Goal: Transaction & Acquisition: Purchase product/service

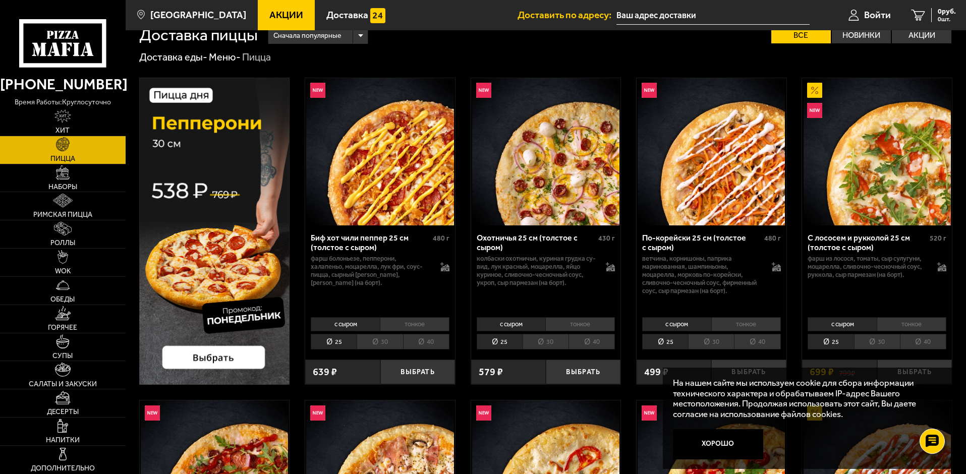
scroll to position [36, 0]
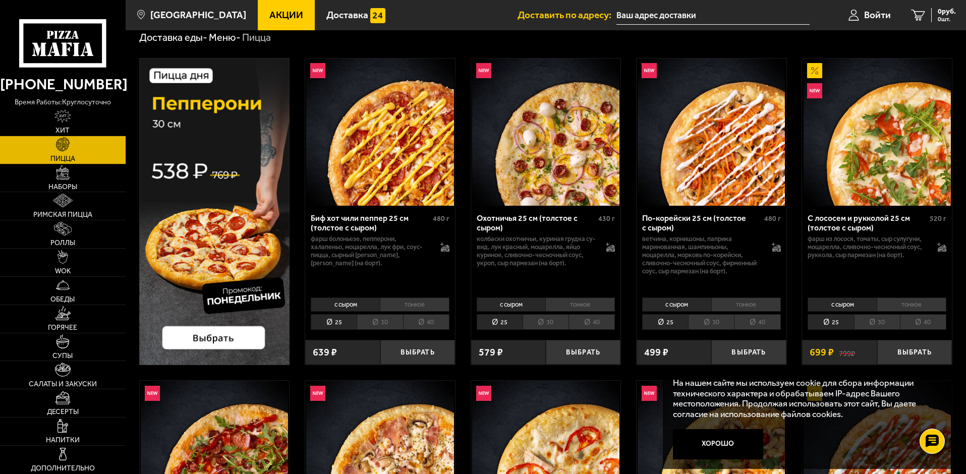
drag, startPoint x: 735, startPoint y: 442, endPoint x: 740, endPoint y: 442, distance: 5.5
click at [735, 442] on button "Хорошо" at bounding box center [718, 444] width 91 height 30
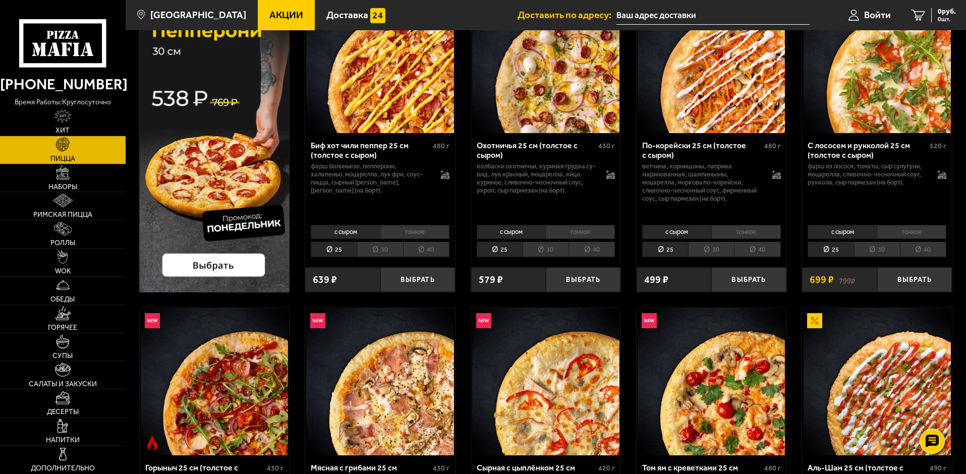
scroll to position [0, 0]
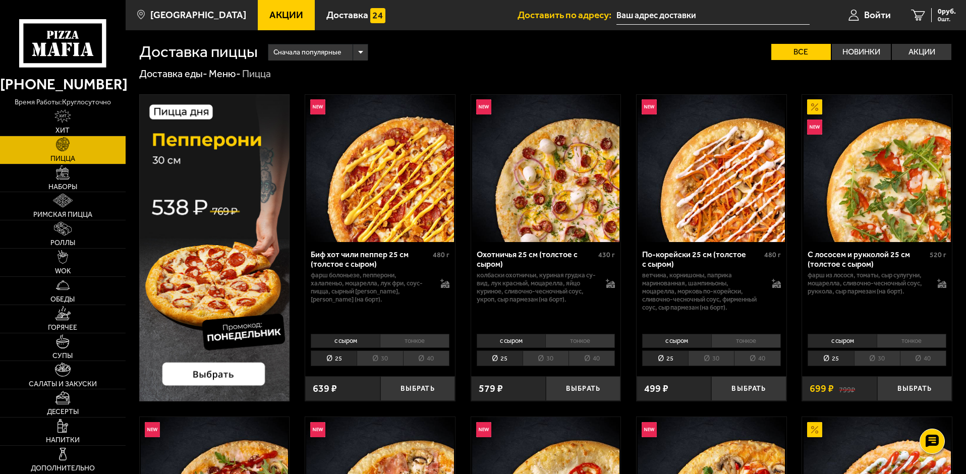
click at [350, 51] on div "Сначала популярные" at bounding box center [317, 52] width 99 height 16
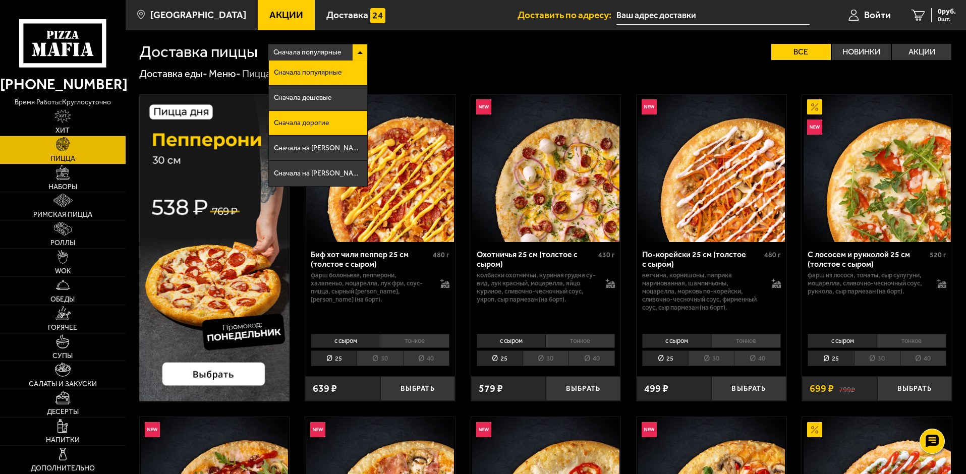
click at [348, 126] on li "Сначала дорогие" at bounding box center [318, 123] width 98 height 25
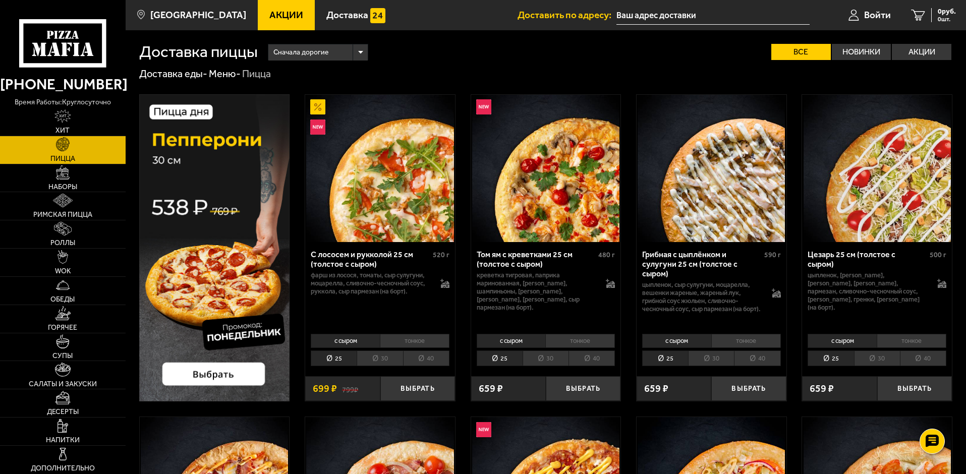
click at [594, 360] on li "40" at bounding box center [592, 359] width 46 height 16
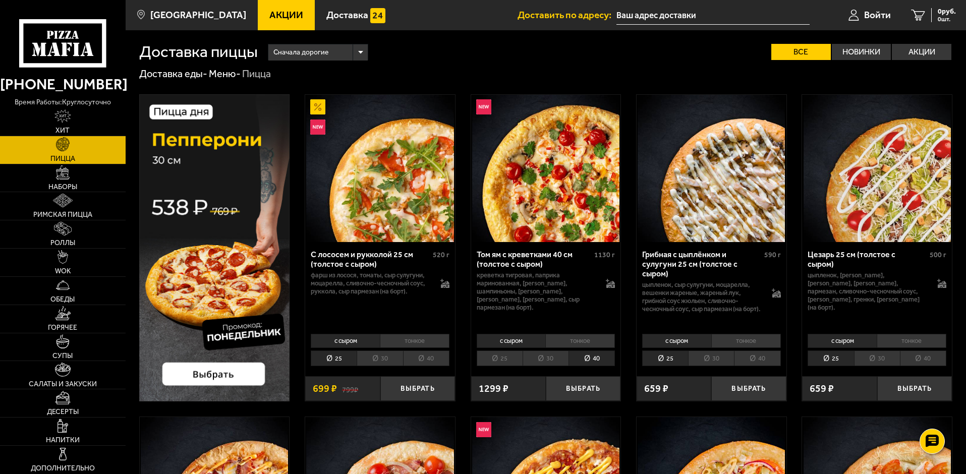
click at [580, 196] on img at bounding box center [545, 168] width 147 height 147
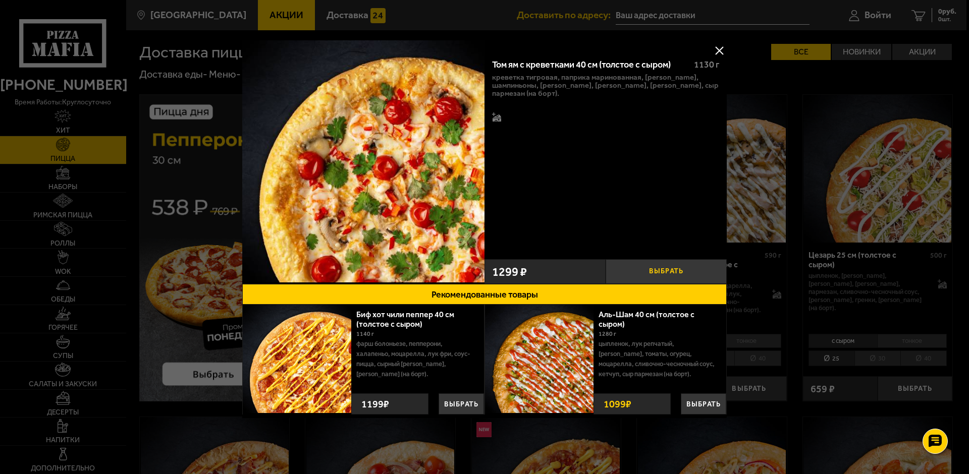
click at [665, 272] on button "Выбрать" at bounding box center [665, 271] width 121 height 25
click at [658, 189] on div "Том ям с креветками 40 см (толстое с сыром) 1130 г креветка тигровая, паприка м…" at bounding box center [605, 152] width 242 height 204
click at [721, 43] on button at bounding box center [718, 50] width 15 height 15
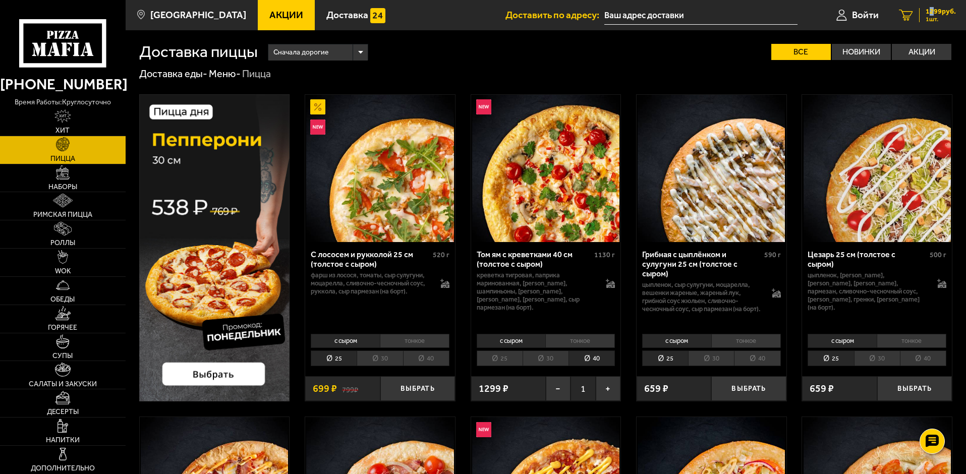
click at [931, 11] on span "1299 руб." at bounding box center [941, 11] width 30 height 7
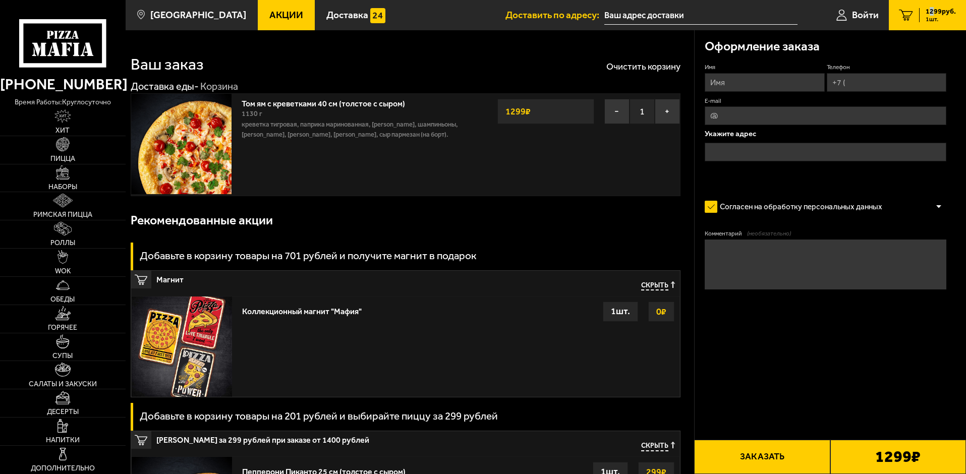
click at [185, 145] on img at bounding box center [181, 144] width 100 height 100
click at [645, 62] on button "Очистить корзину" at bounding box center [643, 66] width 74 height 9
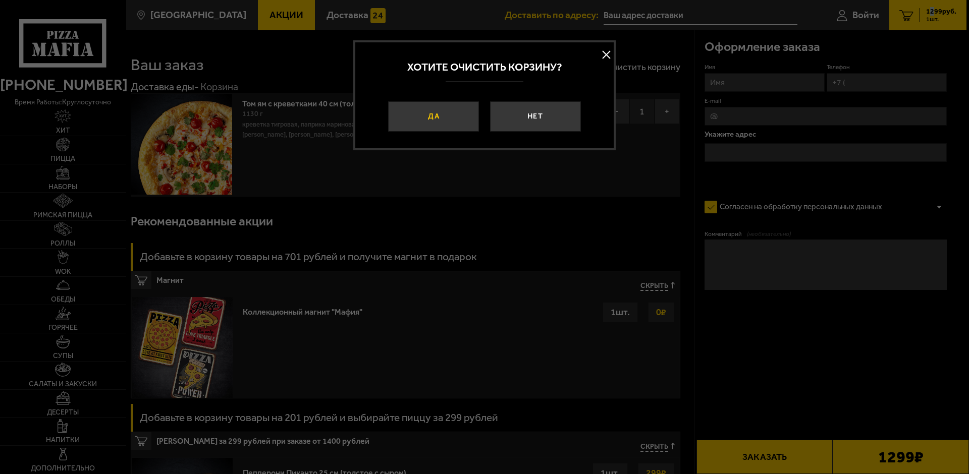
click at [403, 111] on button "Да" at bounding box center [433, 116] width 91 height 30
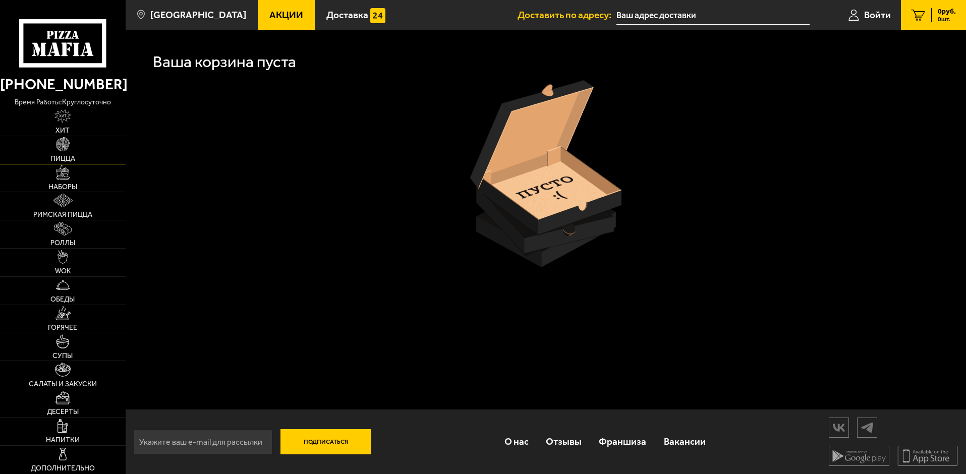
click at [60, 147] on img at bounding box center [63, 144] width 14 height 14
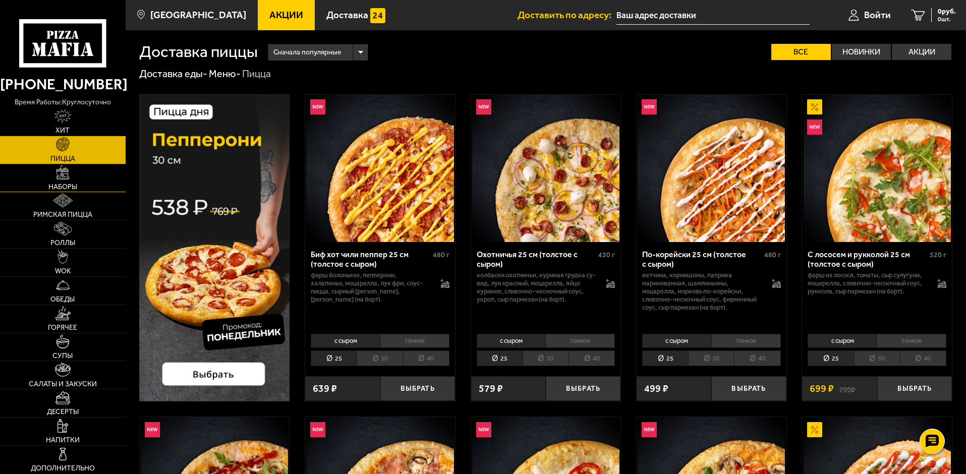
click at [61, 181] on link "Наборы" at bounding box center [63, 178] width 126 height 28
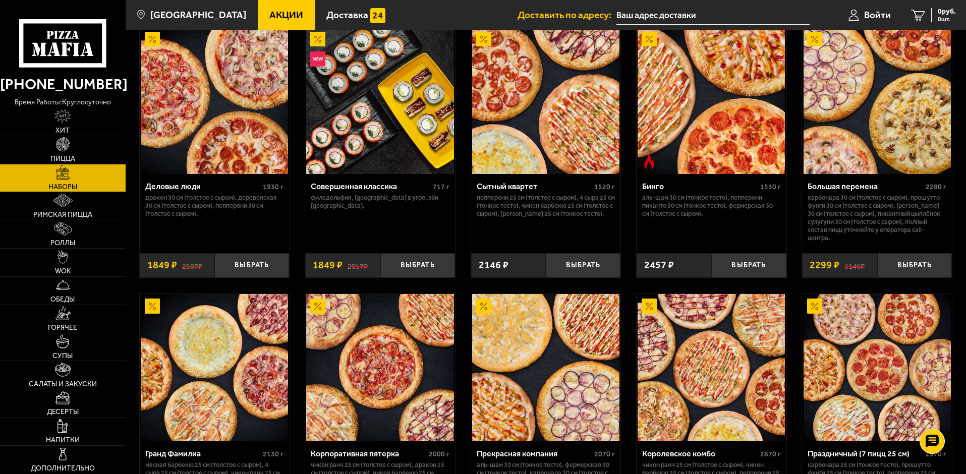
scroll to position [1017, 0]
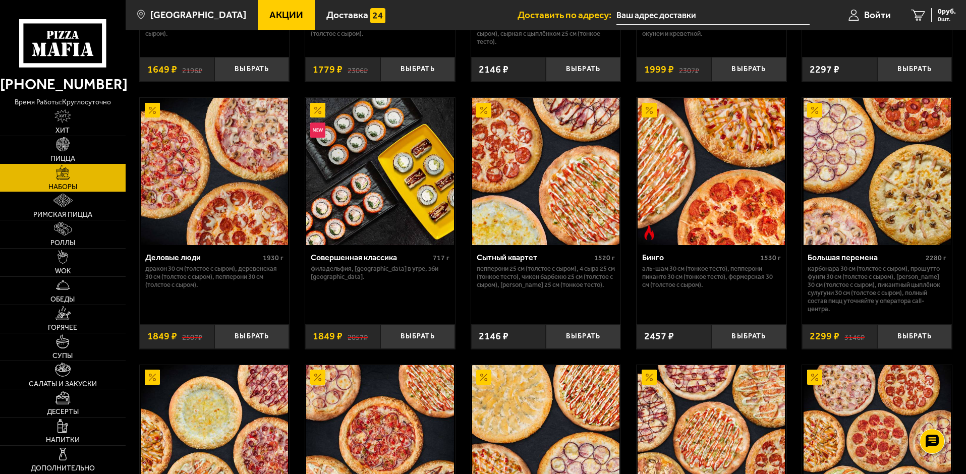
click at [62, 147] on img at bounding box center [63, 144] width 14 height 14
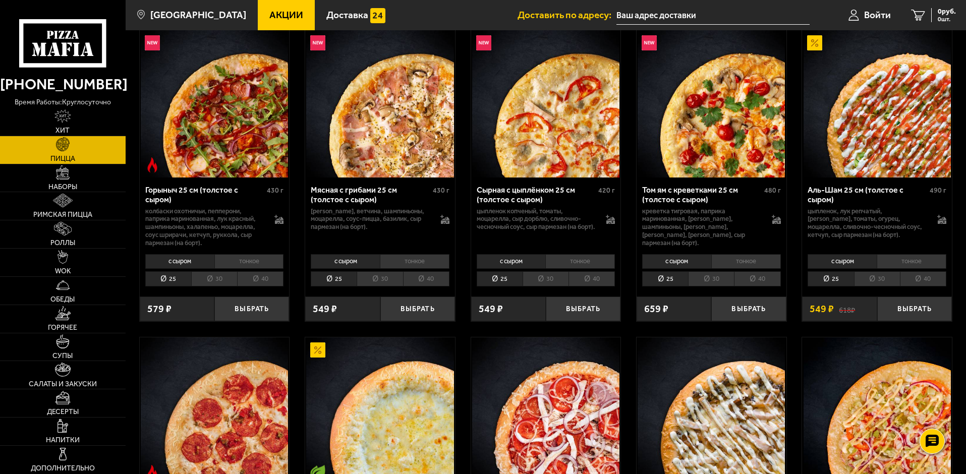
scroll to position [390, 0]
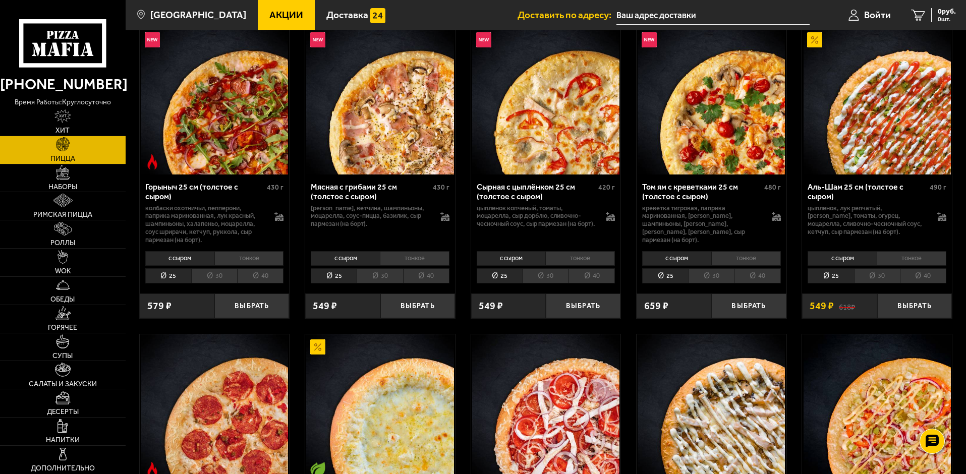
click at [757, 274] on li "40" at bounding box center [757, 276] width 46 height 16
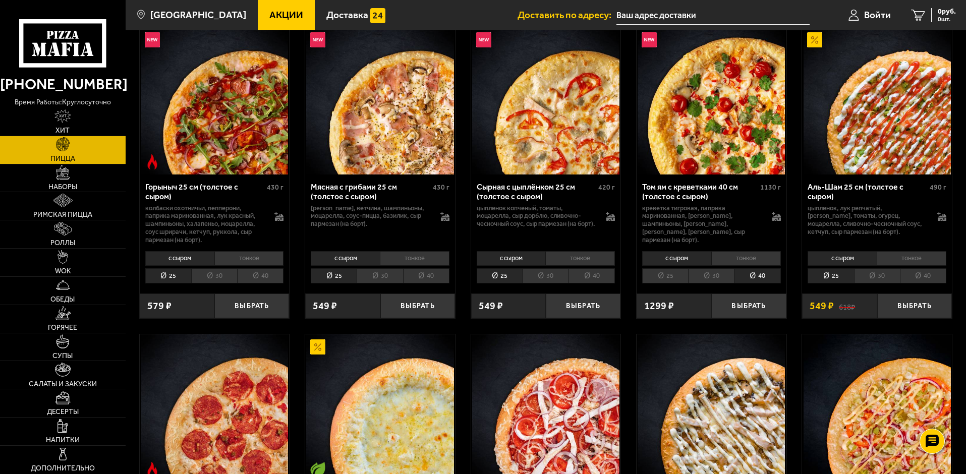
click at [719, 258] on li "тонкое" at bounding box center [746, 258] width 70 height 14
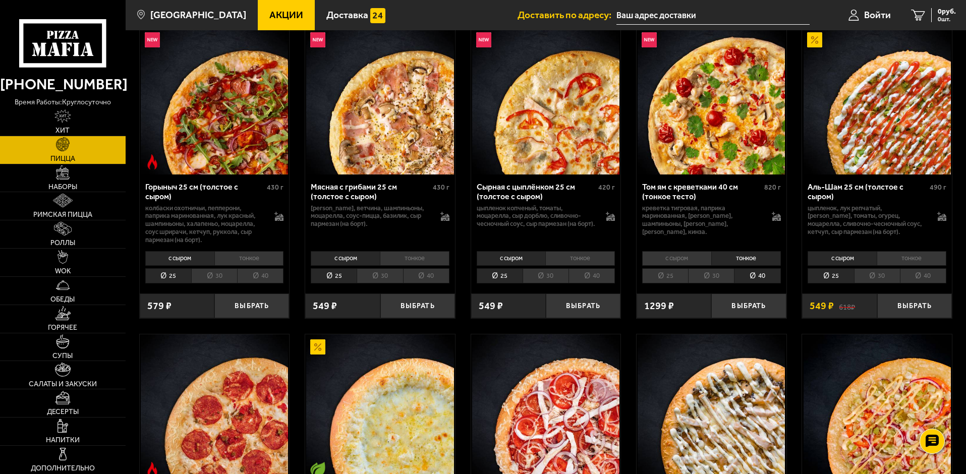
click at [694, 259] on li "с сыром" at bounding box center [676, 258] width 69 height 14
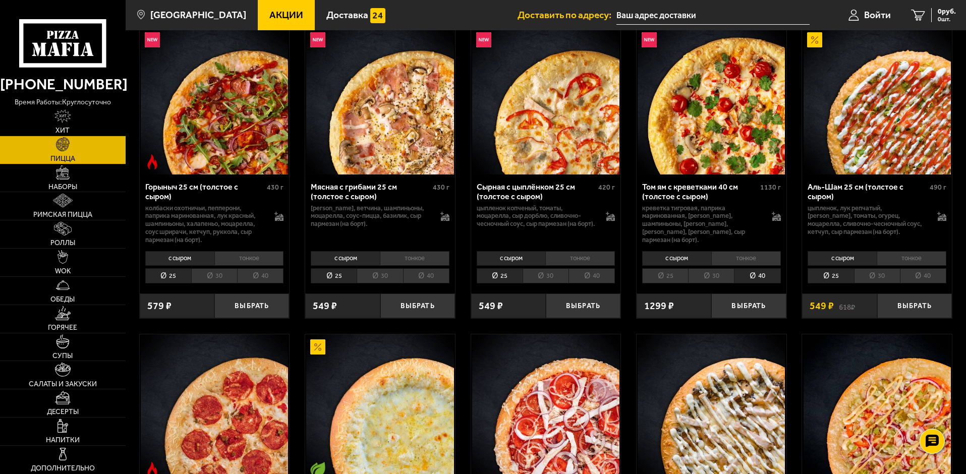
click at [725, 258] on li "тонкое" at bounding box center [746, 258] width 70 height 14
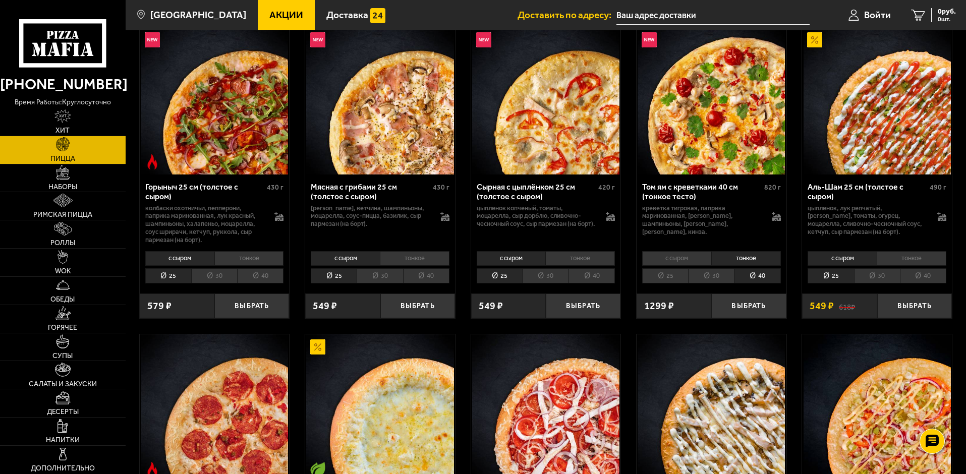
click at [686, 263] on li "с сыром" at bounding box center [676, 258] width 69 height 14
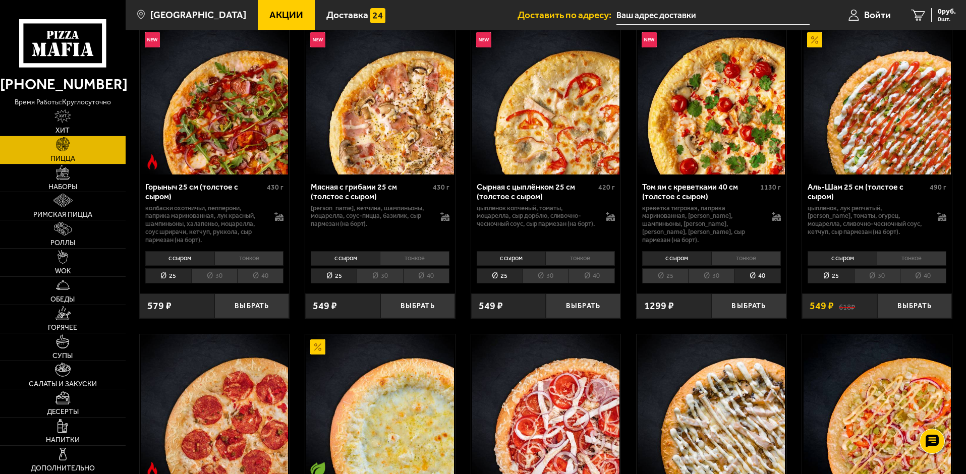
click at [750, 261] on li "тонкое" at bounding box center [746, 258] width 70 height 14
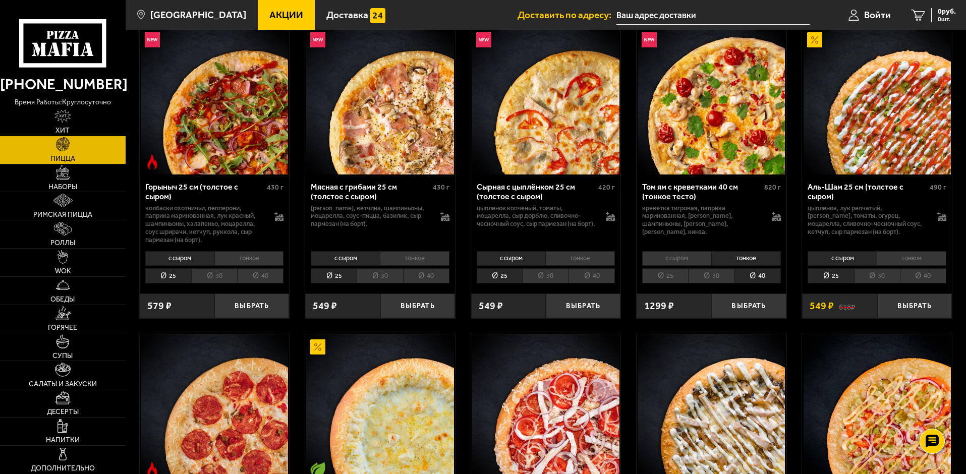
click at [695, 259] on li "с сыром" at bounding box center [676, 258] width 69 height 14
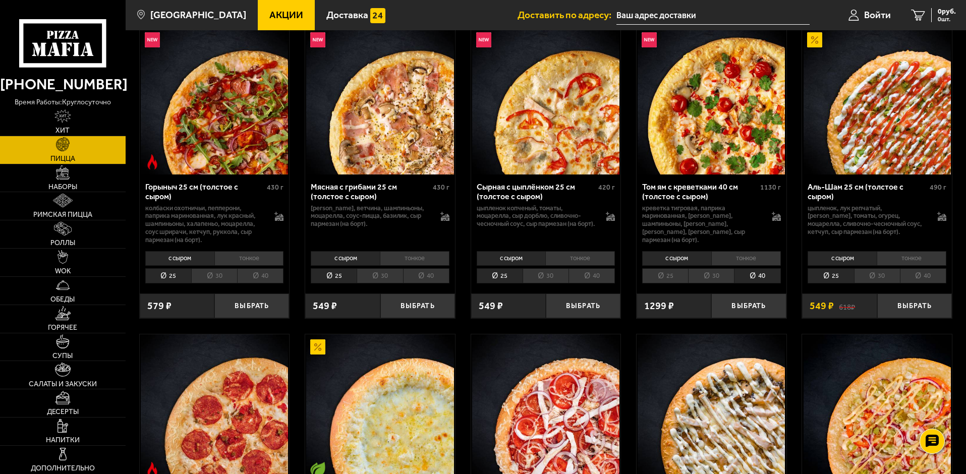
click at [744, 261] on li "тонкое" at bounding box center [746, 258] width 70 height 14
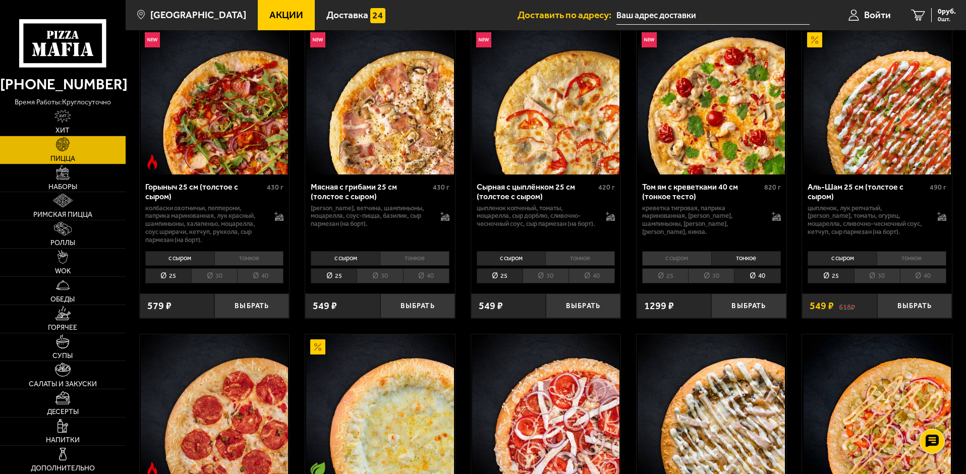
click at [700, 259] on li "с сыром" at bounding box center [676, 258] width 69 height 14
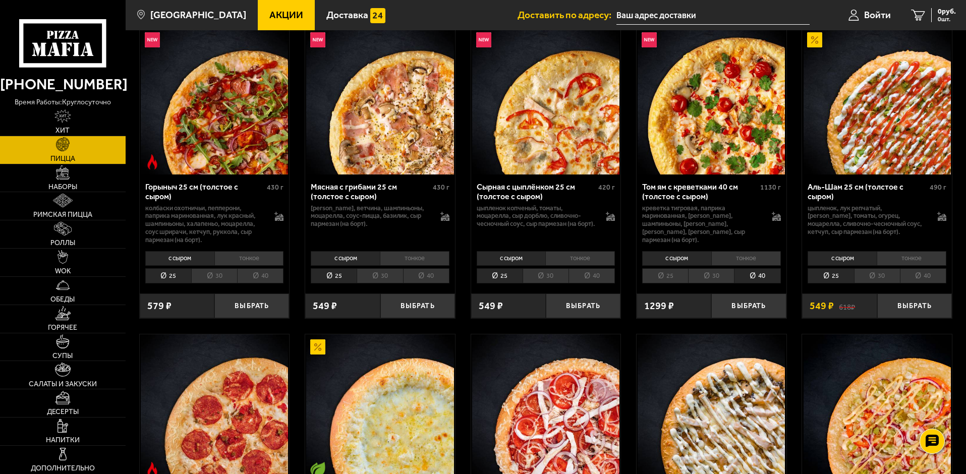
click at [735, 257] on li "тонкое" at bounding box center [746, 258] width 70 height 14
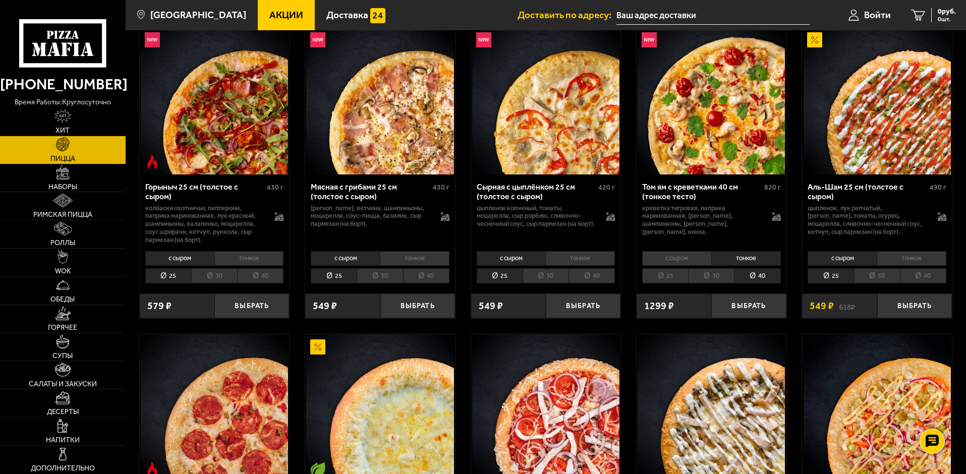
click at [694, 260] on li "с сыром" at bounding box center [676, 258] width 69 height 14
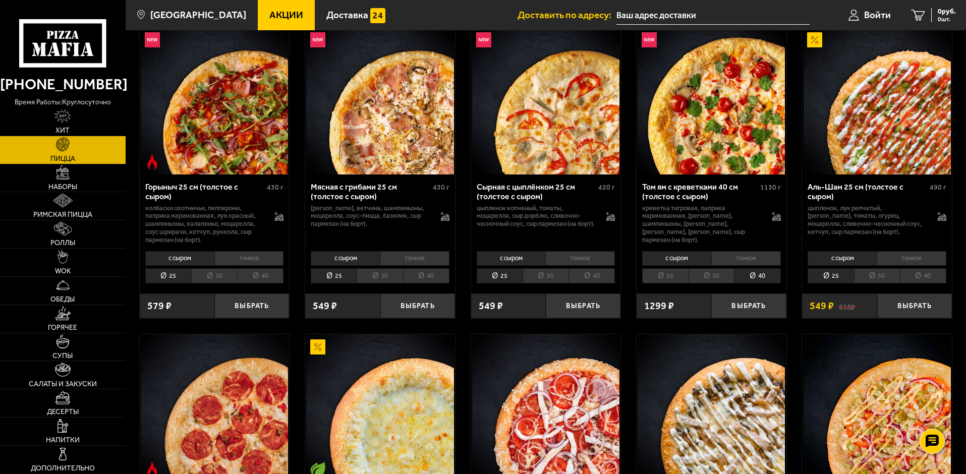
click at [740, 122] on img at bounding box center [711, 100] width 147 height 147
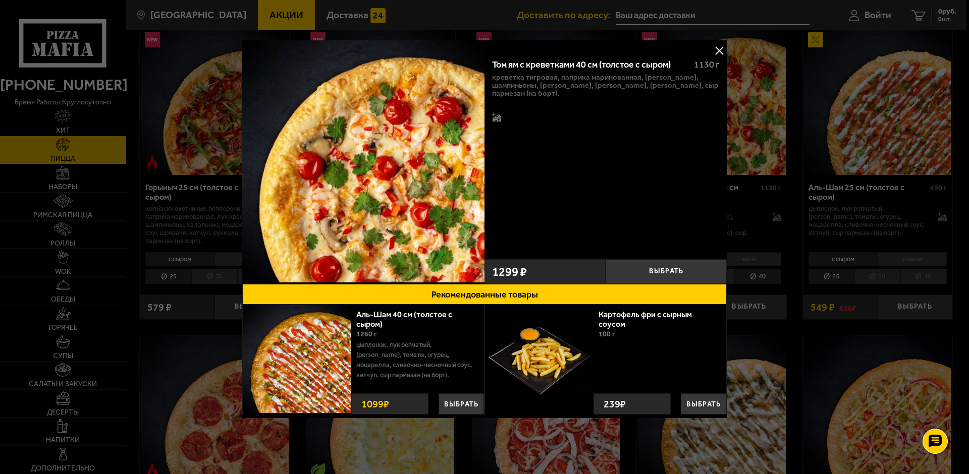
click at [799, 182] on div at bounding box center [484, 237] width 969 height 474
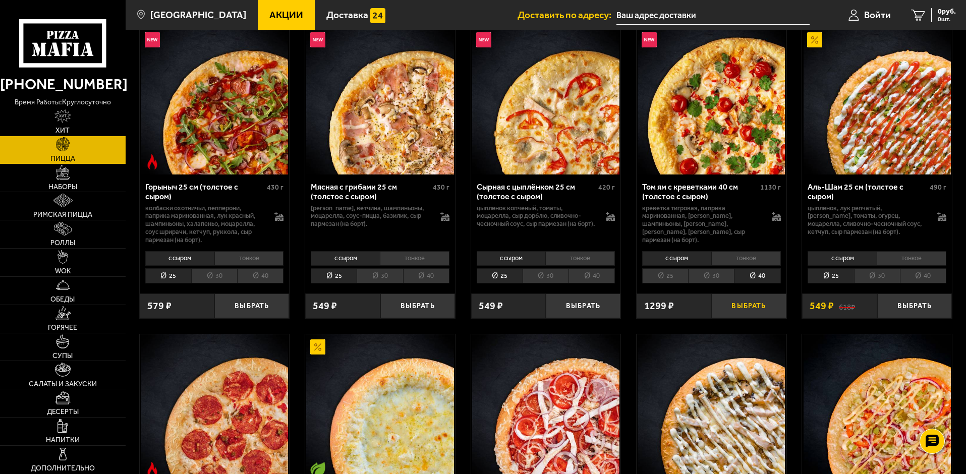
click at [734, 317] on button "Выбрать" at bounding box center [748, 306] width 75 height 25
click at [67, 241] on span "Роллы" at bounding box center [62, 243] width 25 height 7
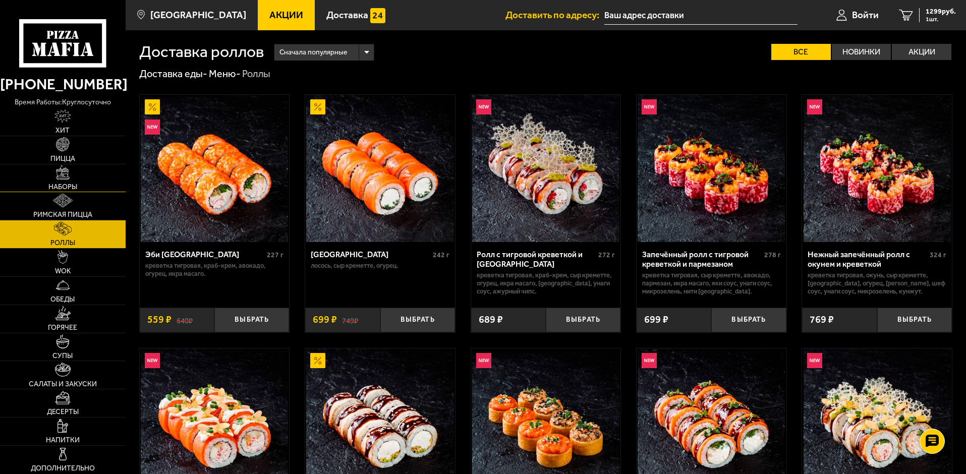
click at [67, 184] on span "Наборы" at bounding box center [62, 187] width 29 height 7
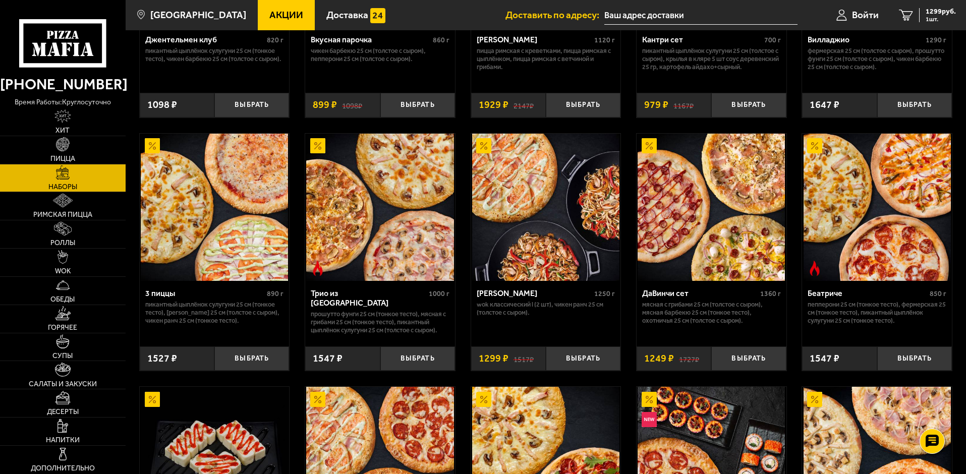
scroll to position [299, 0]
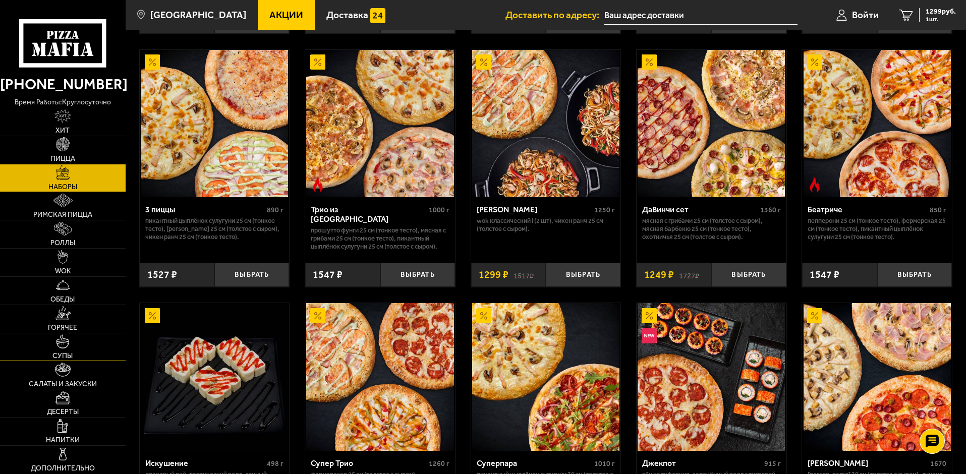
click at [78, 357] on link "Супы" at bounding box center [63, 347] width 126 height 28
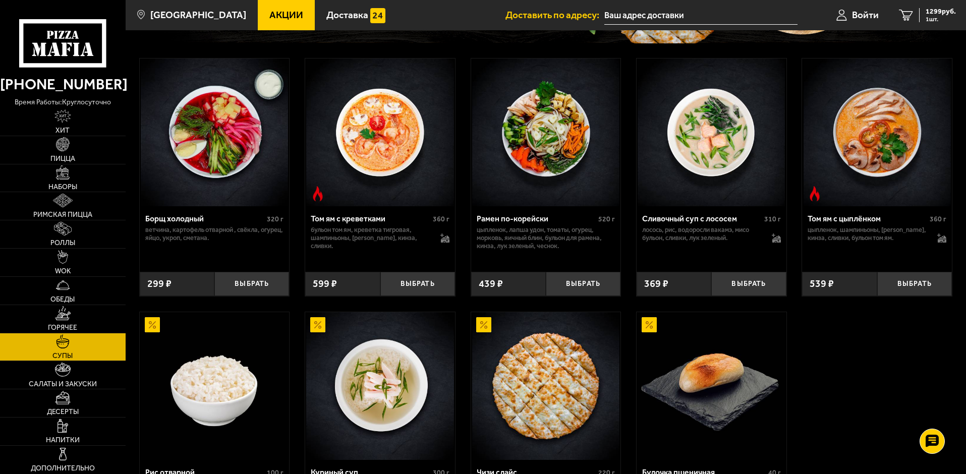
scroll to position [153, 0]
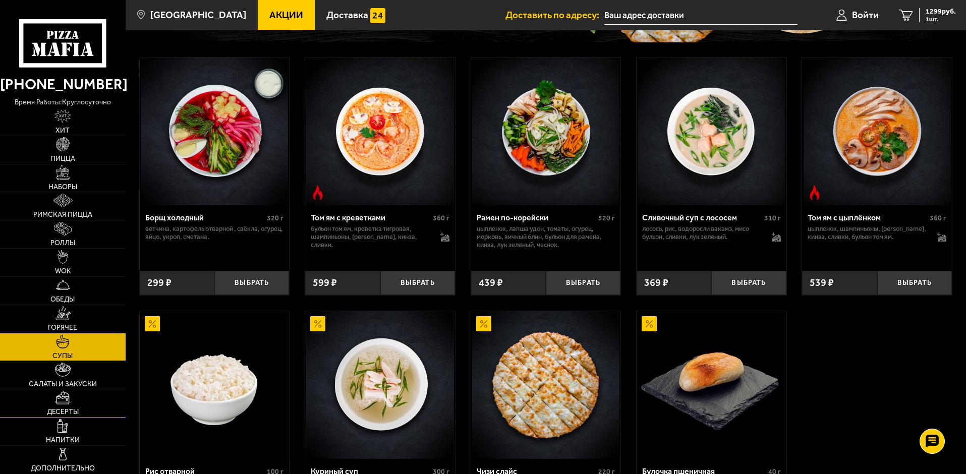
click at [58, 414] on span "Десерты" at bounding box center [63, 412] width 32 height 7
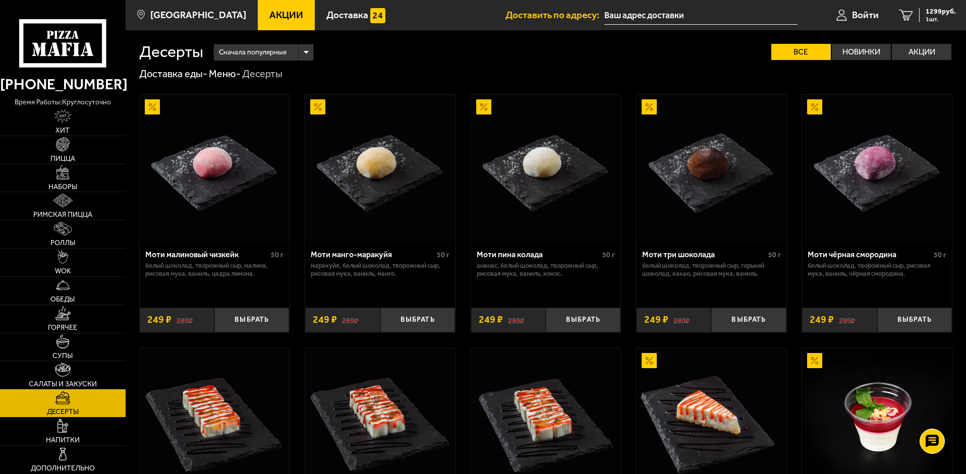
scroll to position [255, 0]
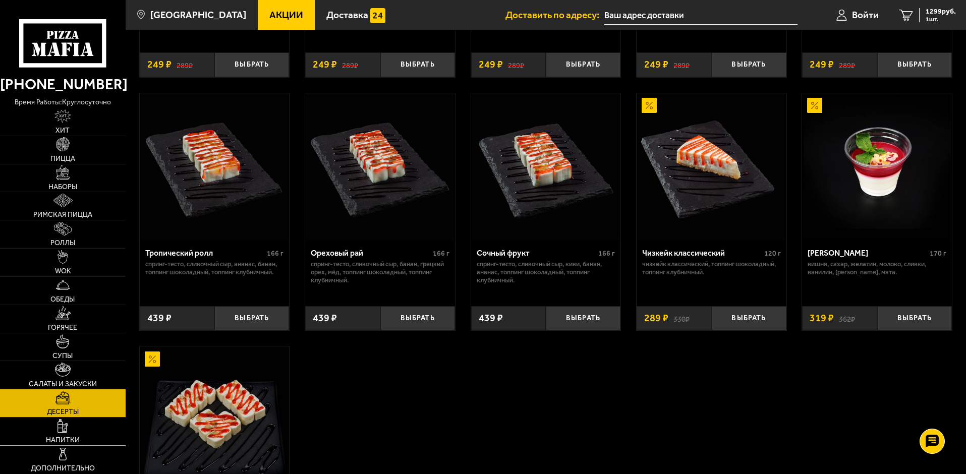
click at [66, 440] on span "Напитки" at bounding box center [63, 440] width 34 height 7
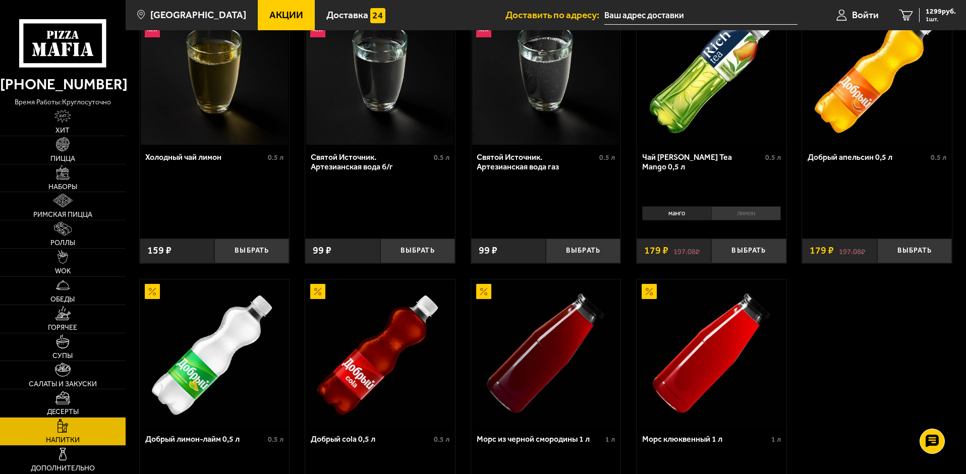
scroll to position [356, 0]
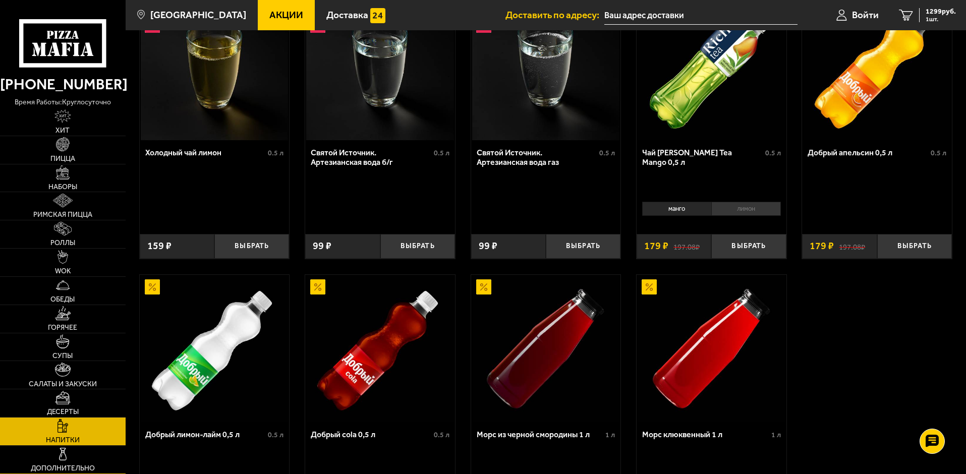
click at [36, 455] on link "Дополнительно" at bounding box center [63, 460] width 126 height 28
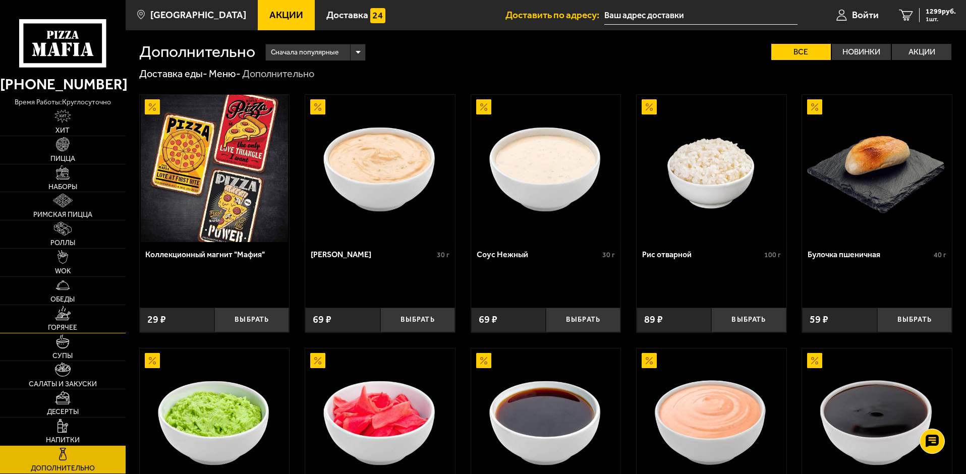
click at [71, 315] on link "Горячее" at bounding box center [63, 319] width 126 height 28
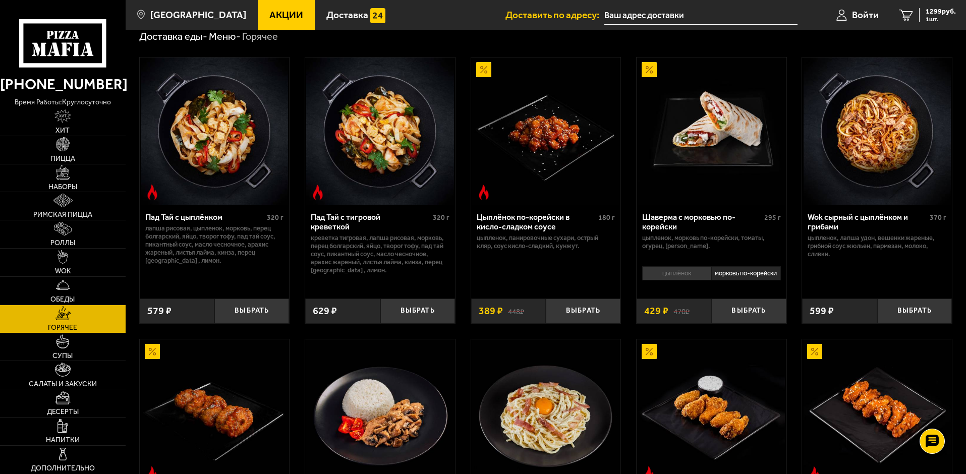
scroll to position [39, 0]
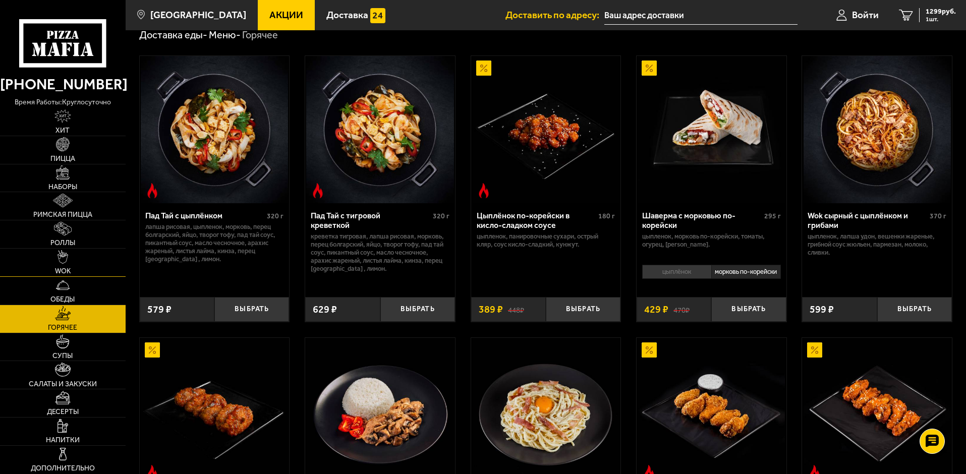
click at [58, 262] on img at bounding box center [63, 257] width 11 height 14
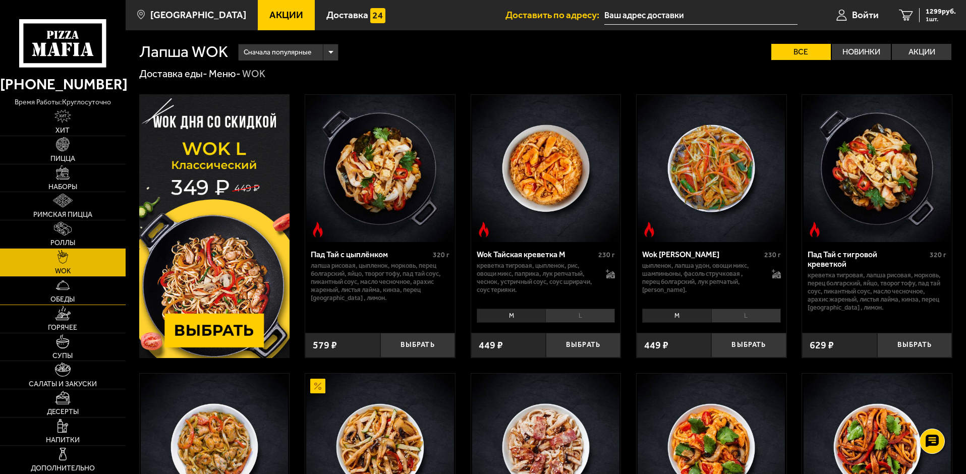
click at [66, 292] on img at bounding box center [63, 285] width 14 height 14
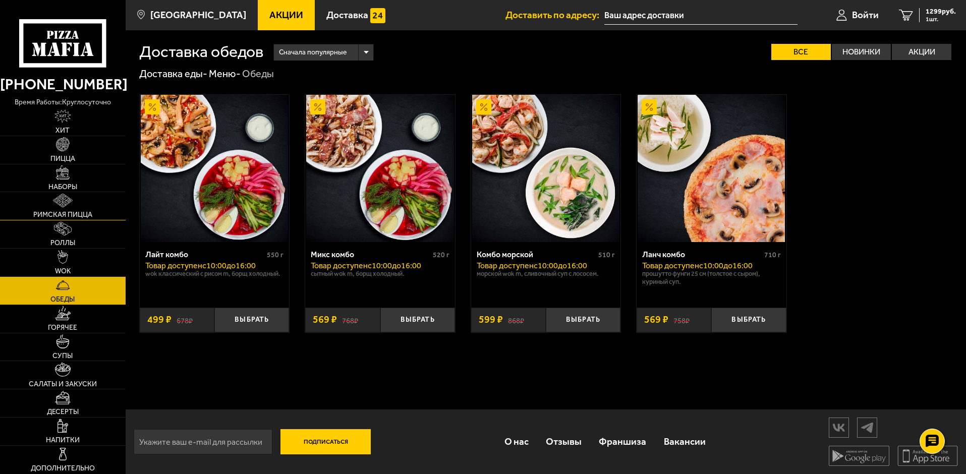
click at [86, 219] on link "Римская пицца" at bounding box center [63, 206] width 126 height 28
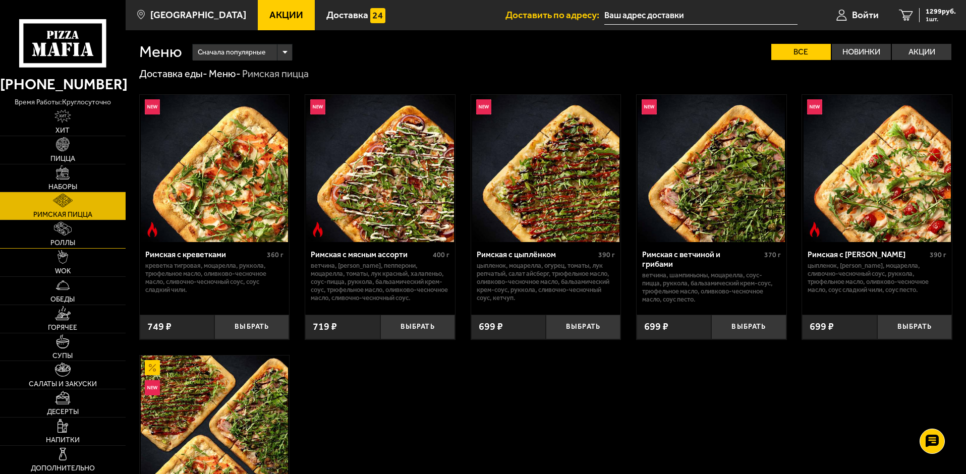
click at [71, 238] on link "Роллы" at bounding box center [63, 234] width 126 height 28
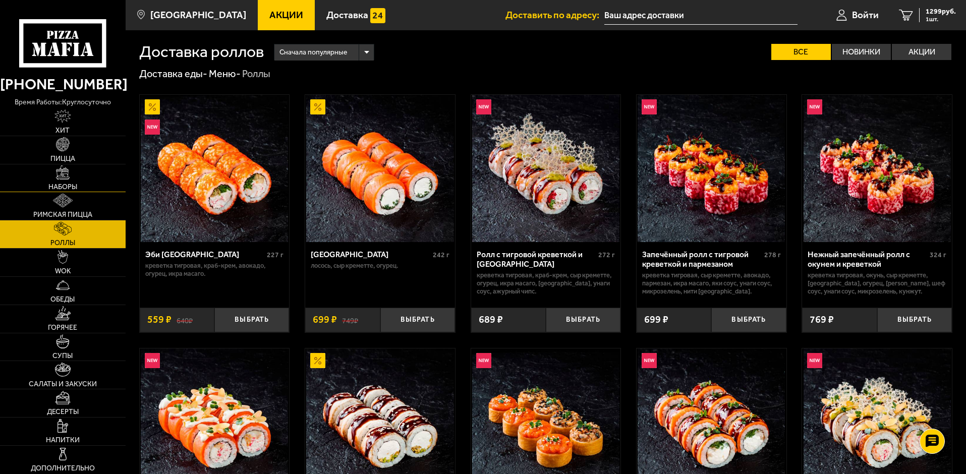
click at [77, 184] on span "Наборы" at bounding box center [62, 187] width 29 height 7
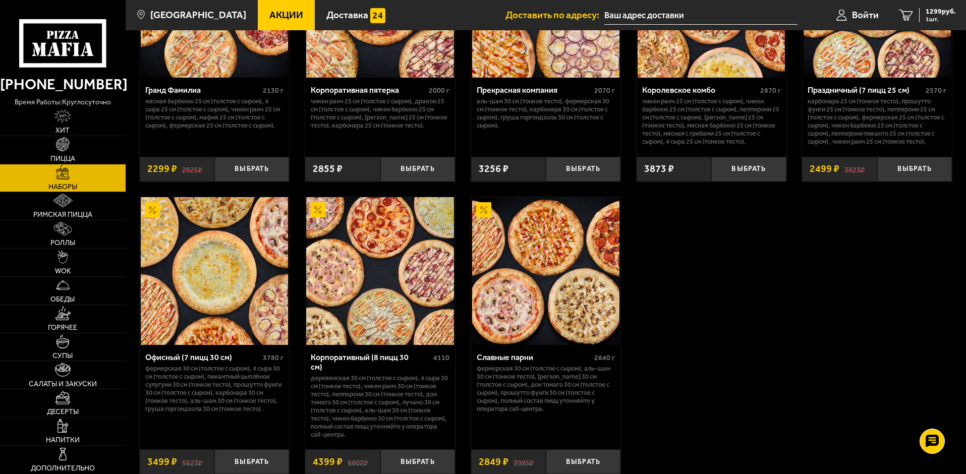
scroll to position [1445, 0]
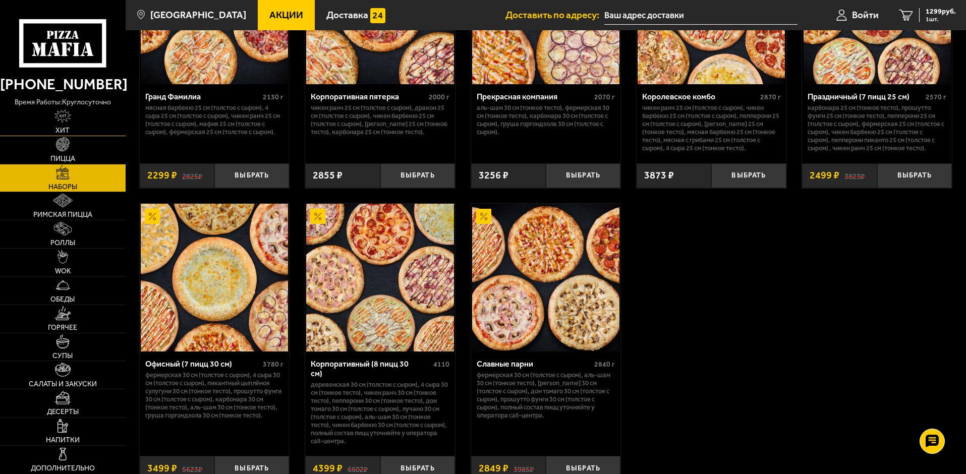
click at [63, 120] on img at bounding box center [62, 116] width 17 height 14
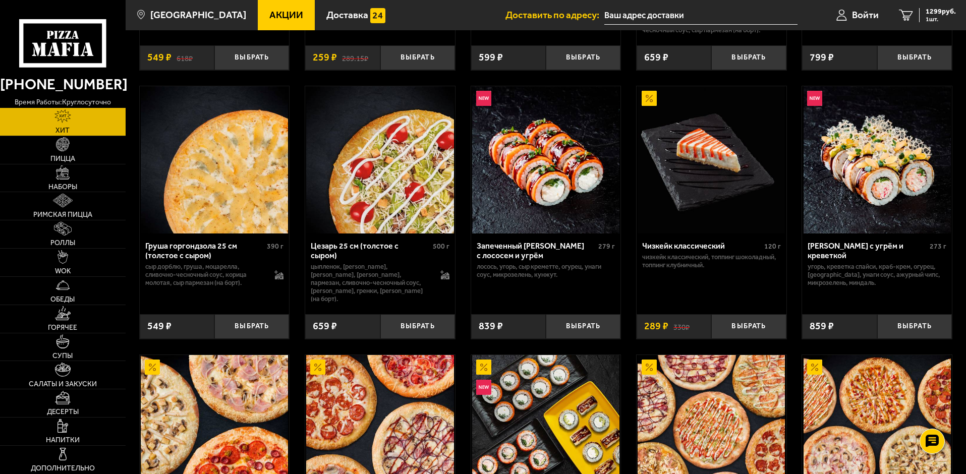
scroll to position [280, 0]
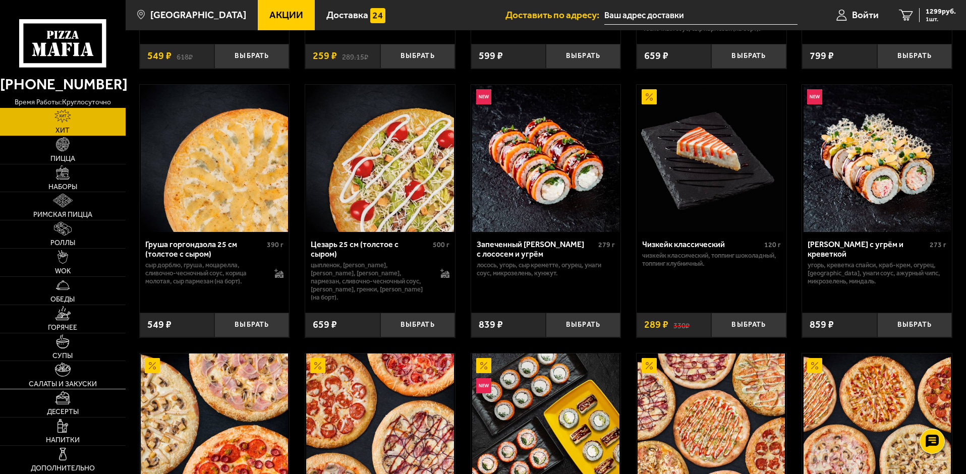
click at [38, 379] on link "Салаты и закуски" at bounding box center [63, 375] width 126 height 28
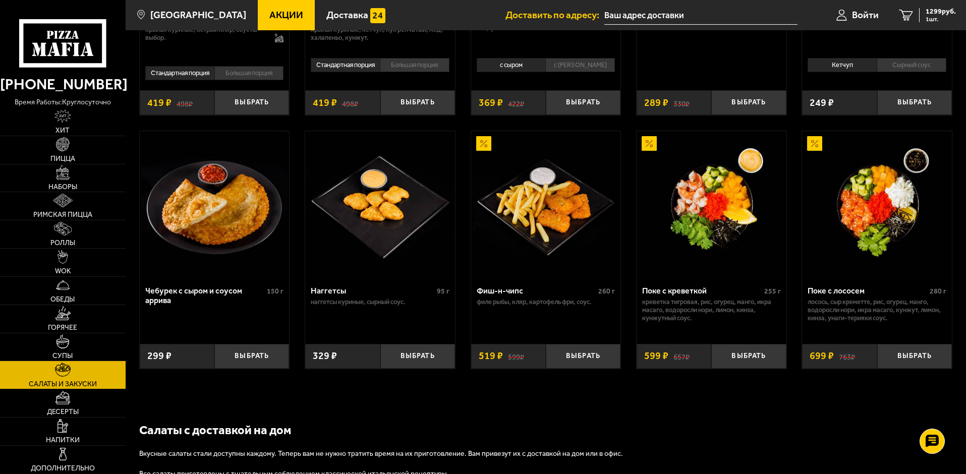
scroll to position [539, 0]
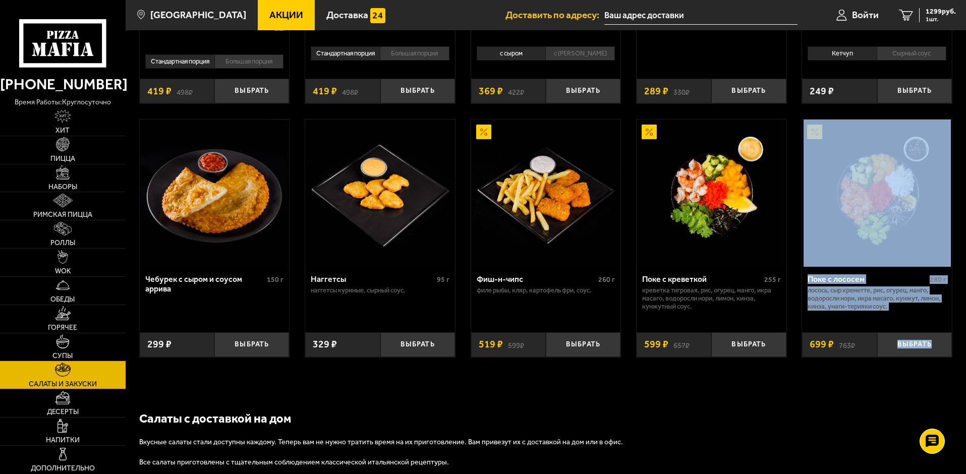
drag, startPoint x: 965, startPoint y: 375, endPoint x: 964, endPoint y: 160, distance: 214.9
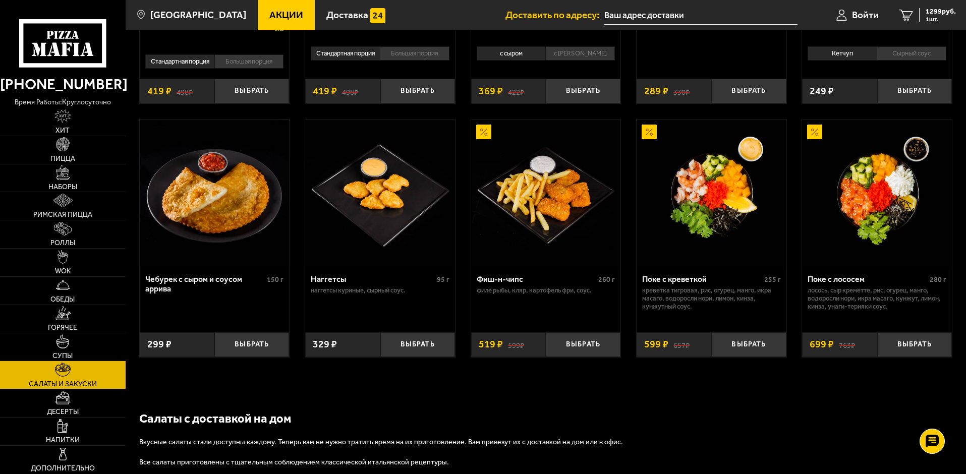
drag, startPoint x: 964, startPoint y: 152, endPoint x: 968, endPoint y: 159, distance: 8.8
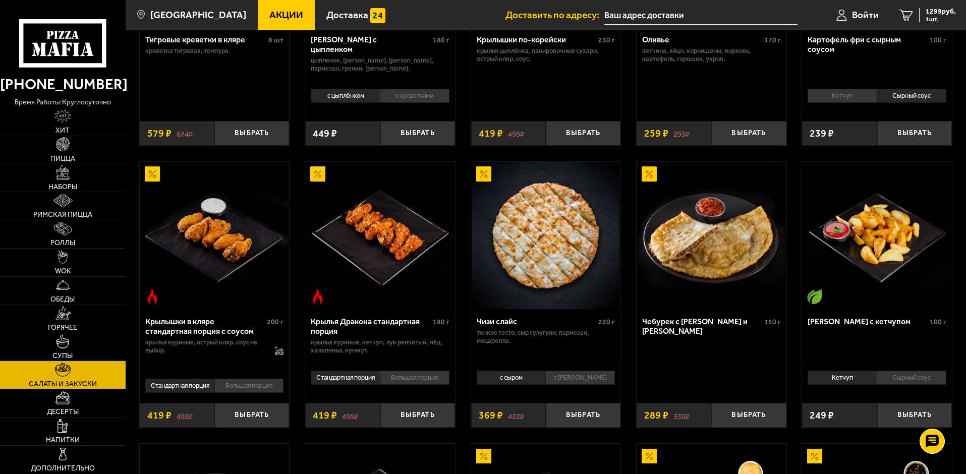
scroll to position [44, 0]
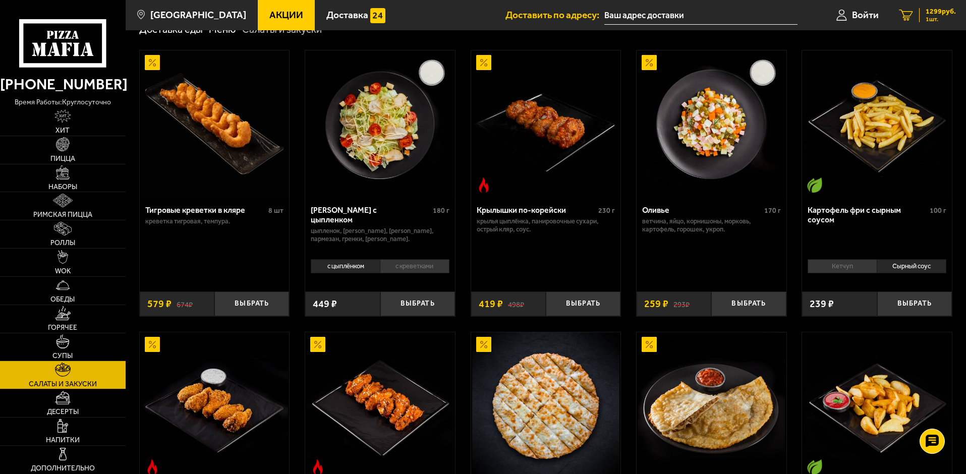
click at [935, 11] on span "1299 руб." at bounding box center [941, 11] width 30 height 7
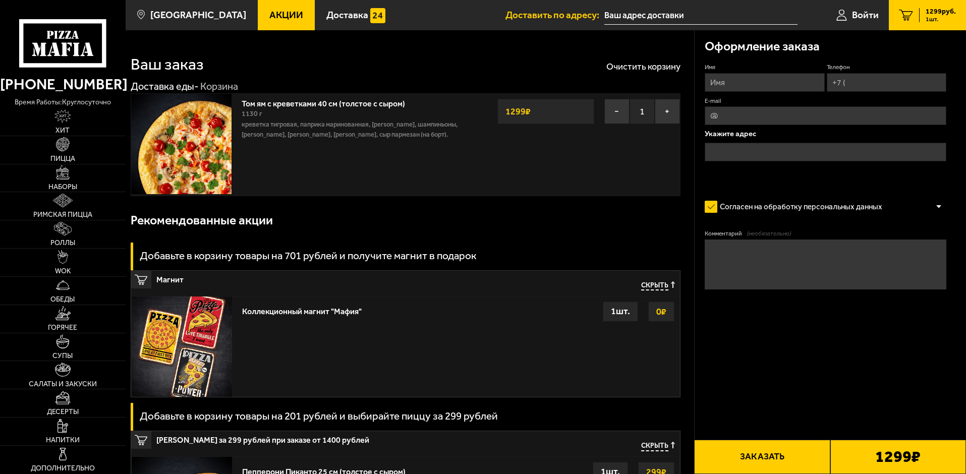
click at [201, 157] on img at bounding box center [181, 144] width 100 height 100
click at [353, 103] on link "Том ям с креветками 40 см (толстое с сыром)" at bounding box center [329, 102] width 174 height 13
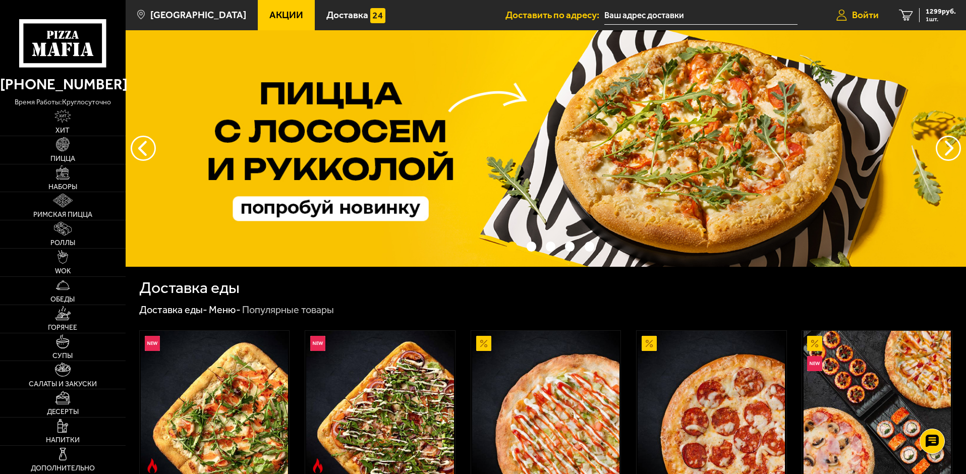
click at [862, 8] on link "Войти" at bounding box center [857, 15] width 63 height 30
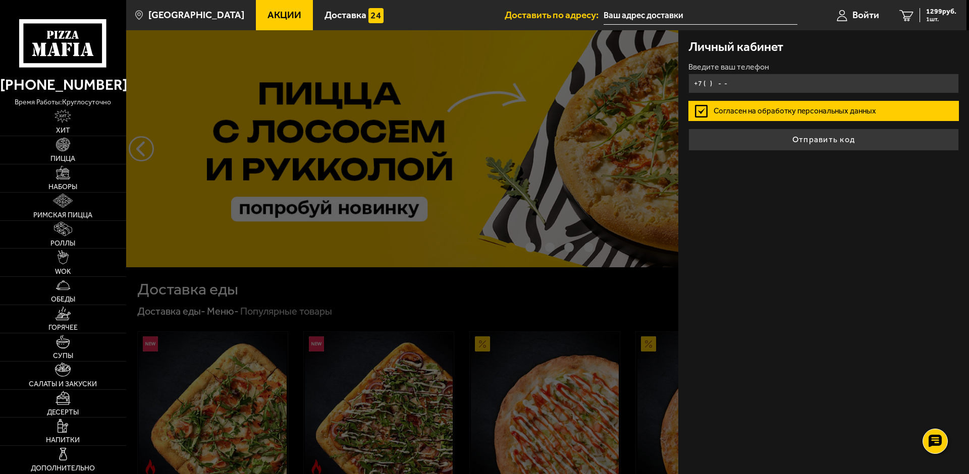
type input "+7 ( ) - -"
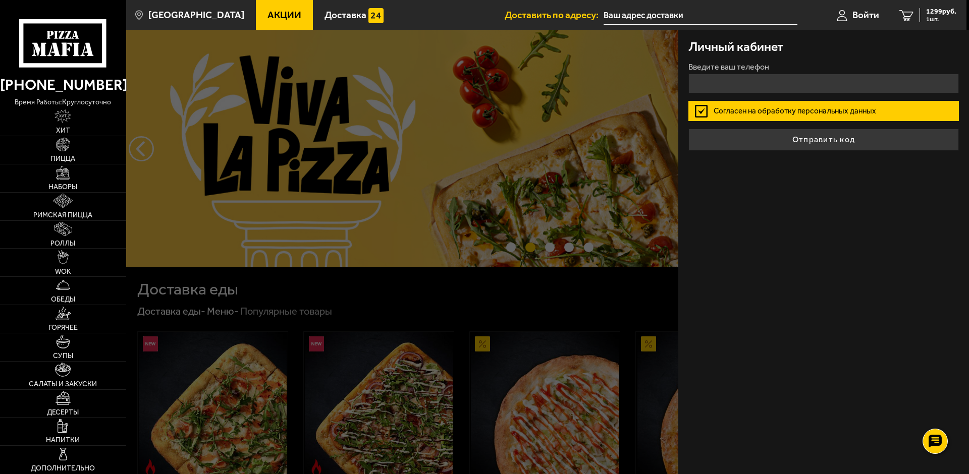
click at [769, 216] on div "Личный кабинет Введите ваш телефон [PERSON_NAME] на обработку персональных данн…" at bounding box center [823, 252] width 291 height 444
click at [744, 75] on input "+7 ( ) - -" at bounding box center [823, 84] width 270 height 20
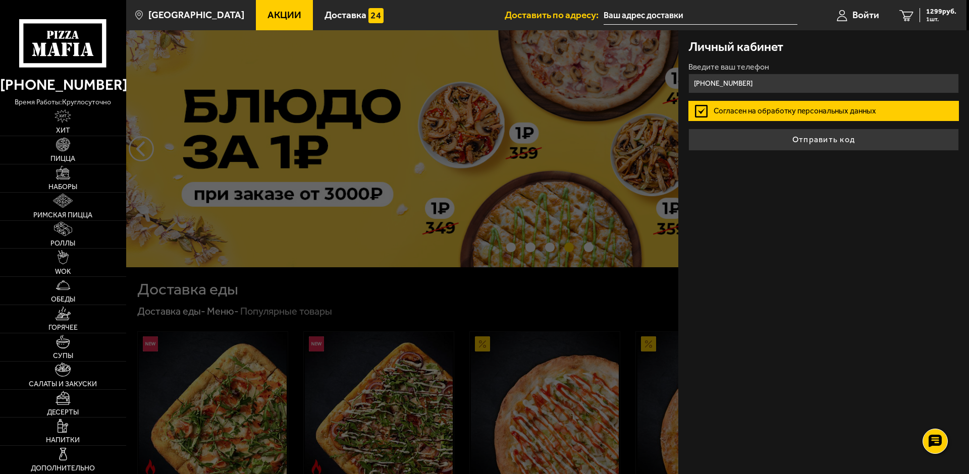
type input "[PHONE_NUMBER]"
click at [701, 110] on label "Согласен на обработку персональных данных" at bounding box center [823, 111] width 270 height 20
click at [0, 0] on input "Согласен на обработку персональных данных" at bounding box center [0, 0] width 0 height 0
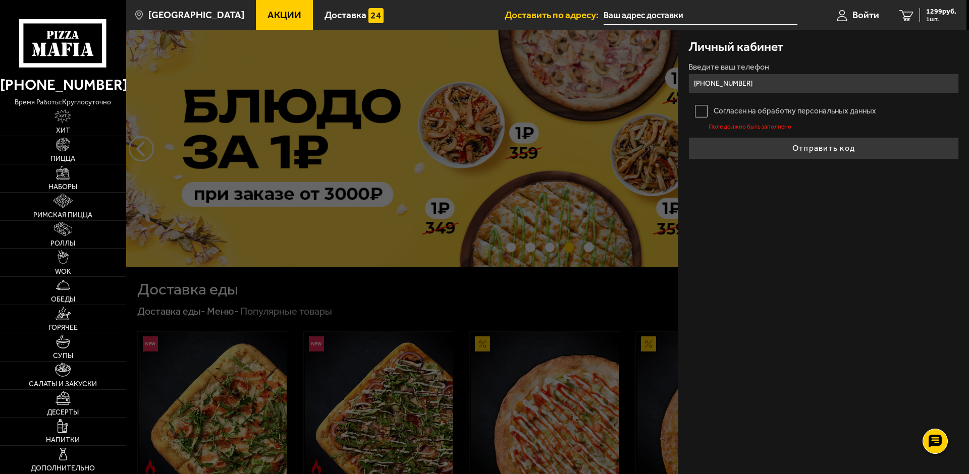
click at [701, 111] on label "Согласен на обработку персональных данных" at bounding box center [823, 111] width 270 height 20
click at [0, 0] on input "Согласен на обработку персональных данных" at bounding box center [0, 0] width 0 height 0
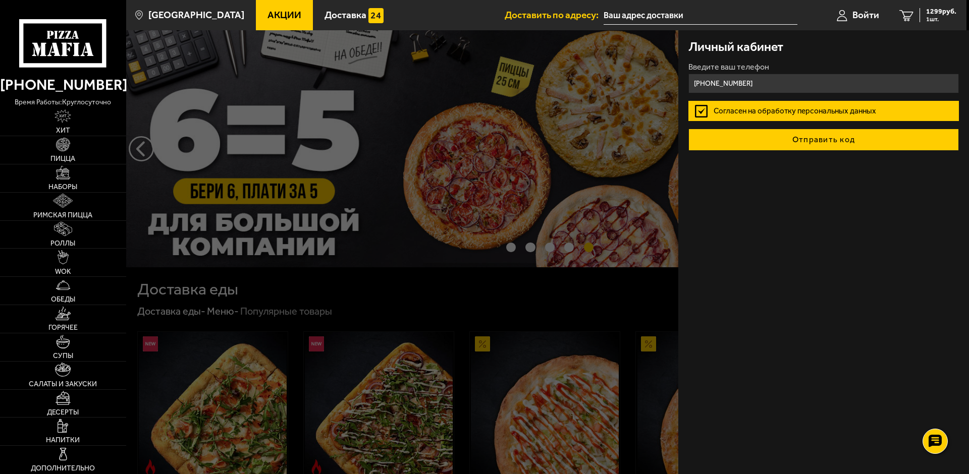
click at [833, 144] on button "Отправить код" at bounding box center [823, 140] width 270 height 22
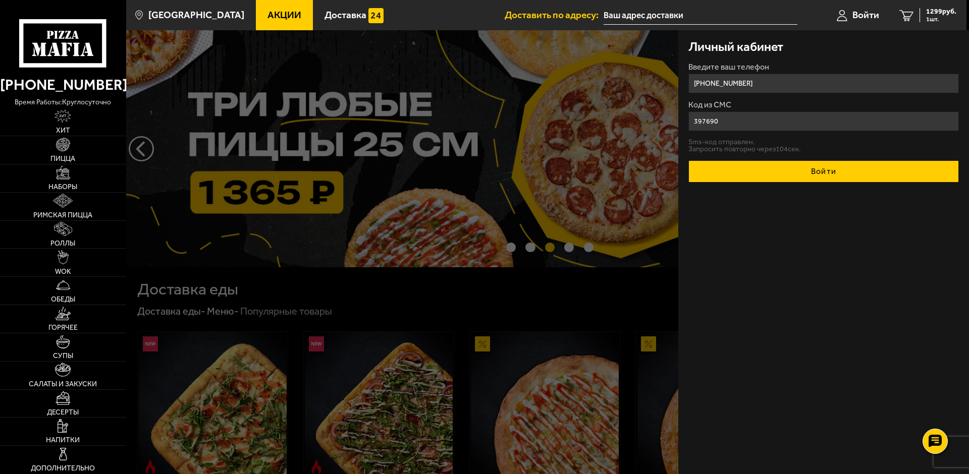
type input "397690"
click at [827, 167] on button "Войти" at bounding box center [823, 171] width 270 height 22
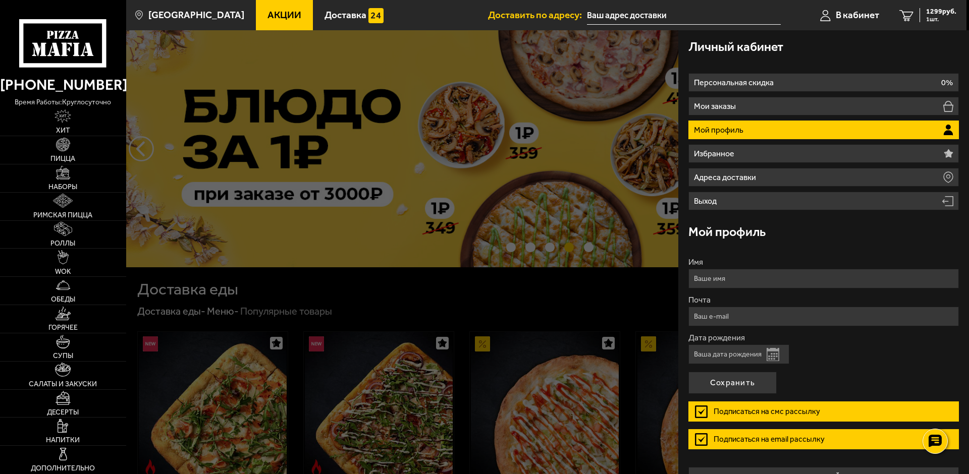
click at [937, 125] on li "Мой профиль" at bounding box center [823, 130] width 270 height 19
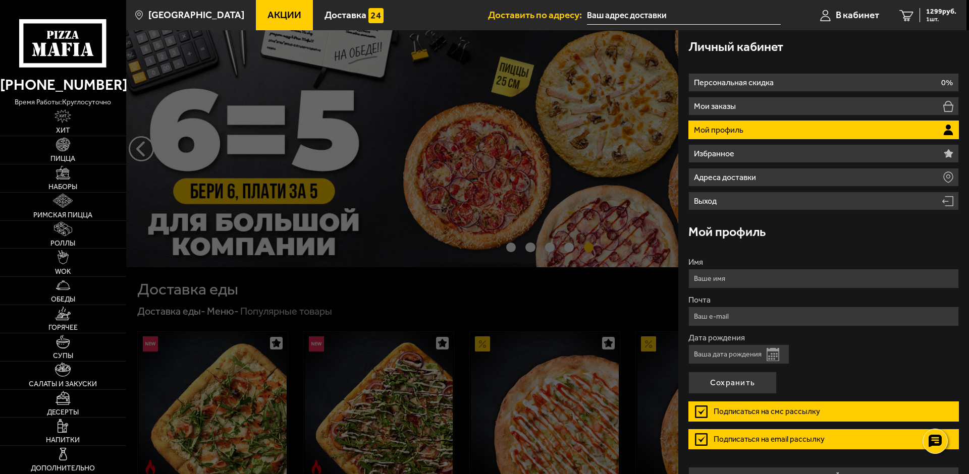
click at [864, 275] on input "Имя" at bounding box center [823, 279] width 270 height 20
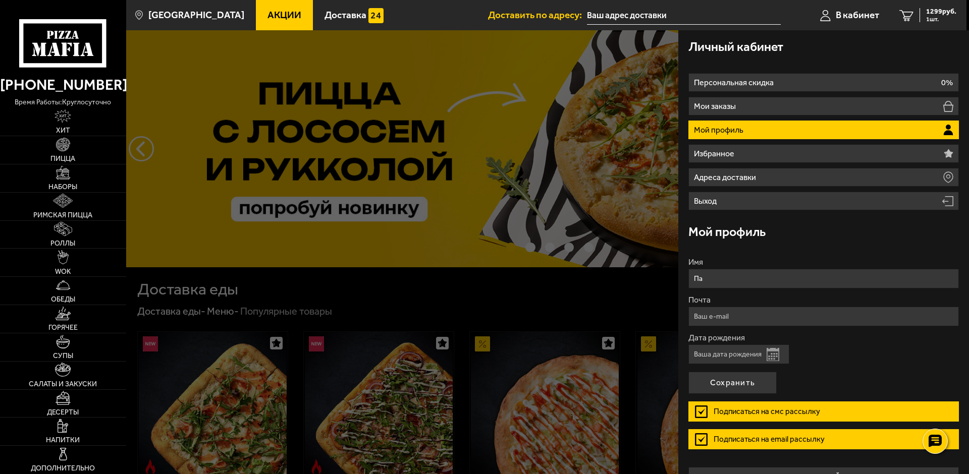
type input "[PERSON_NAME]"
click at [827, 227] on div "Мой профиль" at bounding box center [823, 231] width 270 height 33
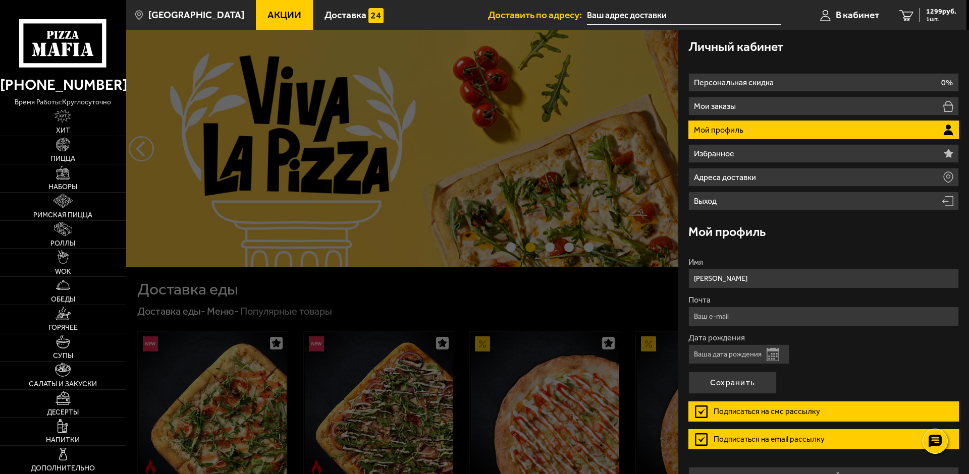
click at [696, 411] on label "Подписаться на смс рассылку" at bounding box center [823, 412] width 270 height 20
click at [0, 0] on input "Подписаться на смс рассылку" at bounding box center [0, 0] width 0 height 0
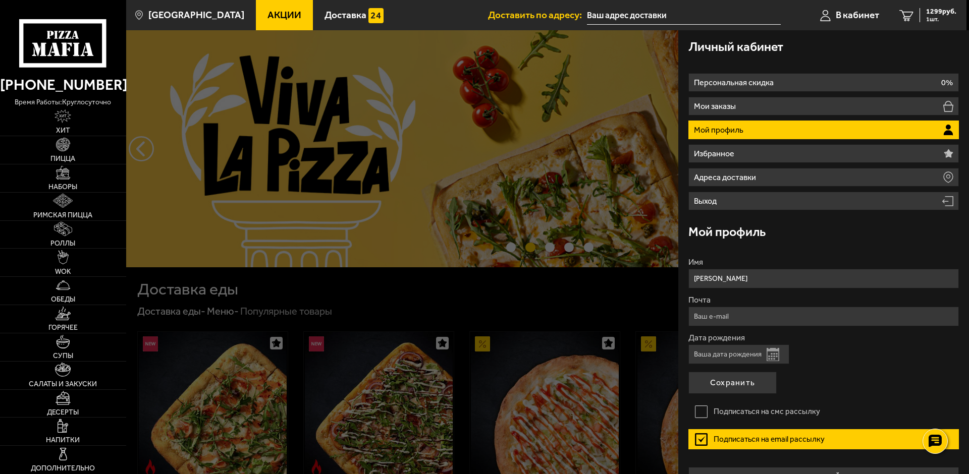
click at [697, 439] on label "Подписаться на email рассылку" at bounding box center [823, 439] width 270 height 20
click at [0, 0] on input "Подписаться на email рассылку" at bounding box center [0, 0] width 0 height 0
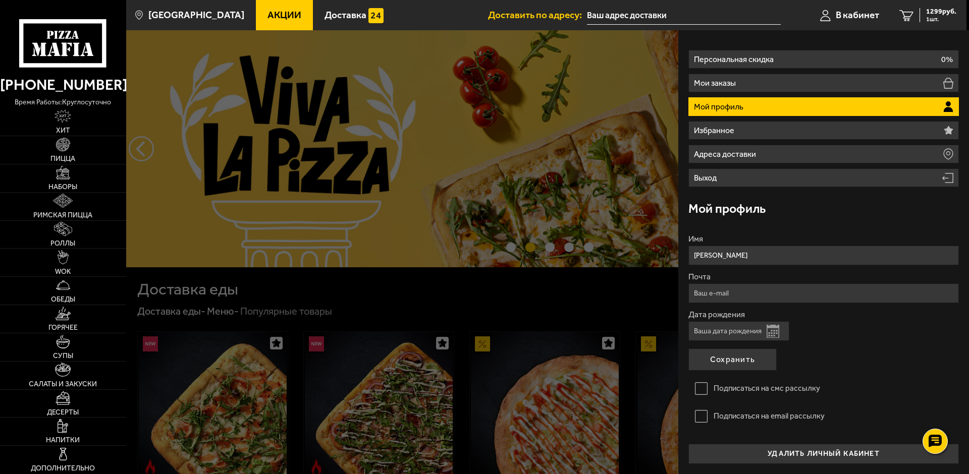
scroll to position [21, 0]
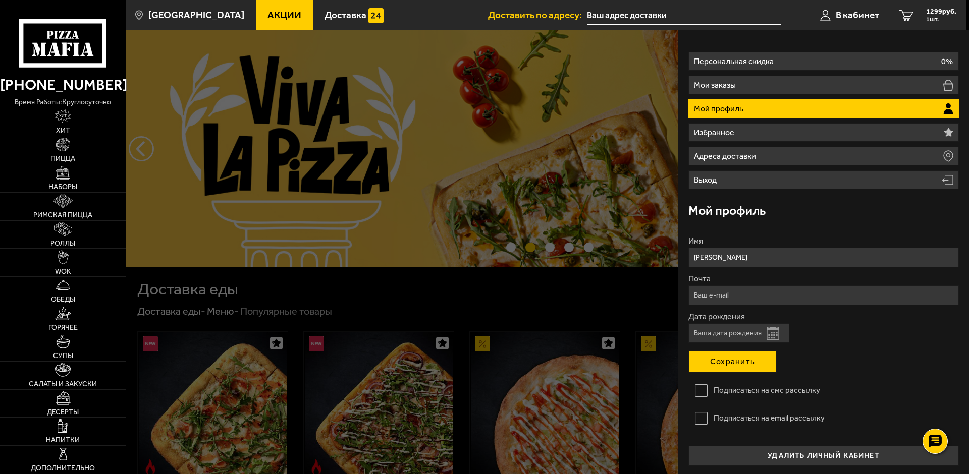
click at [724, 364] on button "Сохранить" at bounding box center [732, 362] width 88 height 22
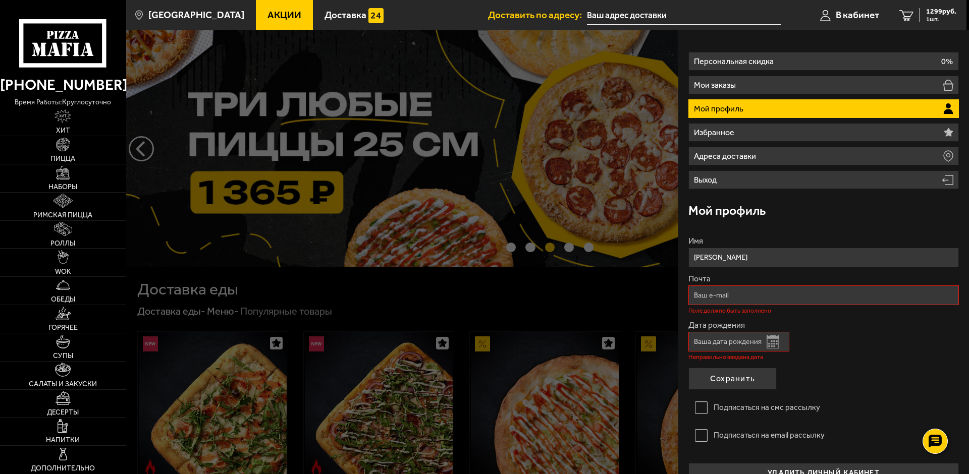
click at [749, 332] on div "Дата рождения Открыть календарь Неправильно введена дата" at bounding box center [823, 340] width 270 height 39
click at [752, 339] on input "Дата рождения" at bounding box center [738, 342] width 101 height 20
click at [754, 340] on input "Дата рождения" at bounding box center [738, 342] width 101 height 20
click at [785, 344] on input "Дата рождения" at bounding box center [738, 342] width 101 height 20
click at [775, 346] on button "Открыть календарь" at bounding box center [772, 341] width 13 height 13
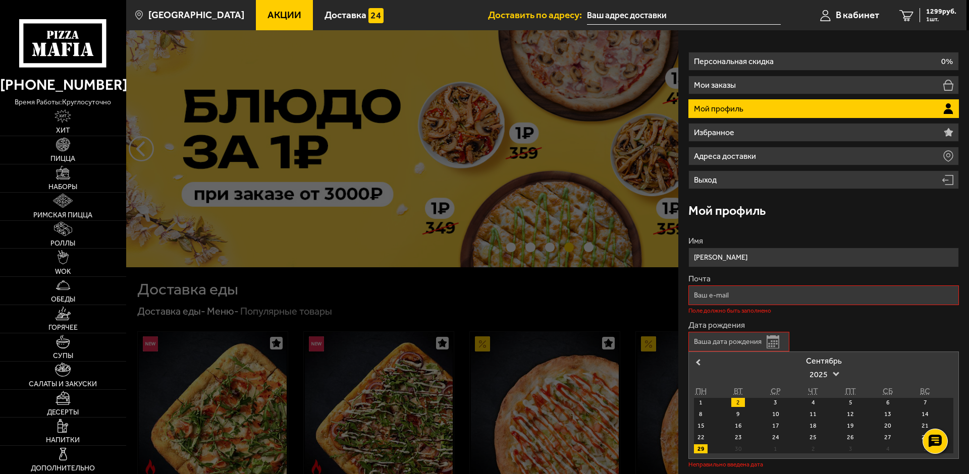
click at [739, 404] on div "2" at bounding box center [738, 402] width 14 height 9
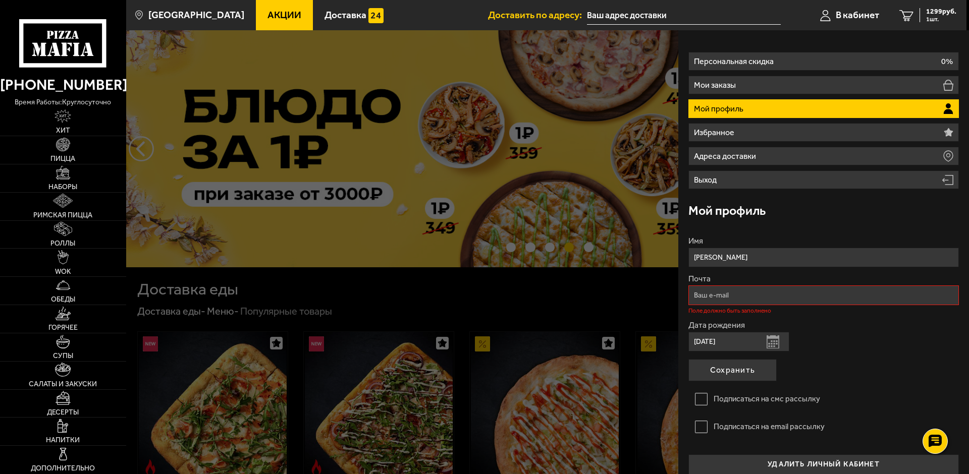
click at [776, 339] on button "Открыть календарь" at bounding box center [772, 341] width 13 height 13
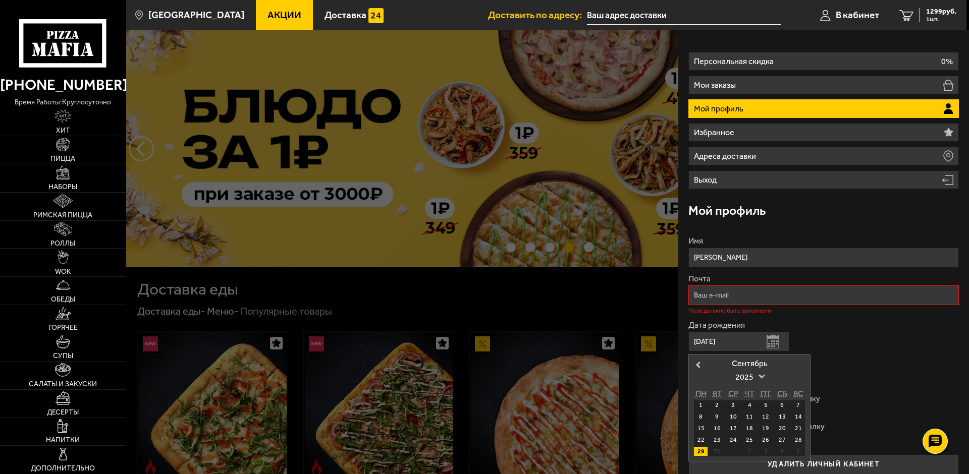
click at [757, 376] on span "2025" at bounding box center [749, 377] width 28 height 18
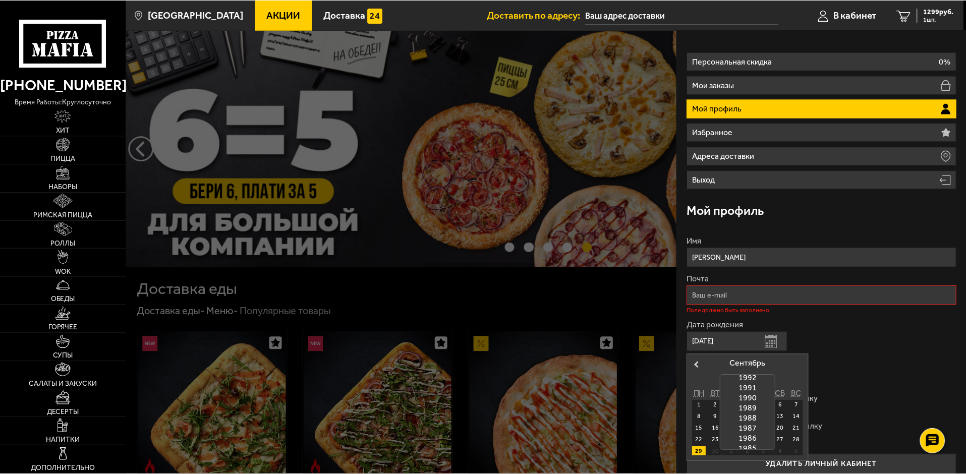
scroll to position [339, 0]
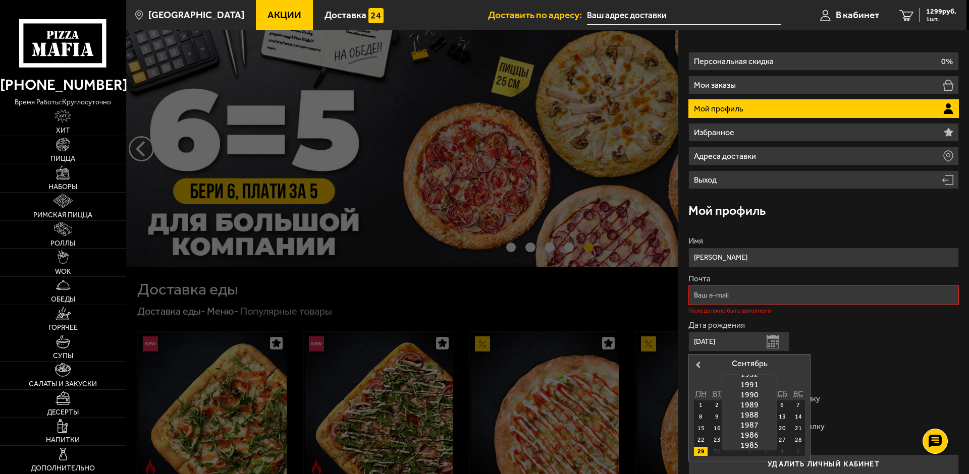
click at [756, 442] on div "1985" at bounding box center [749, 445] width 54 height 10
click at [691, 363] on button "Previous Month" at bounding box center [697, 365] width 16 height 16
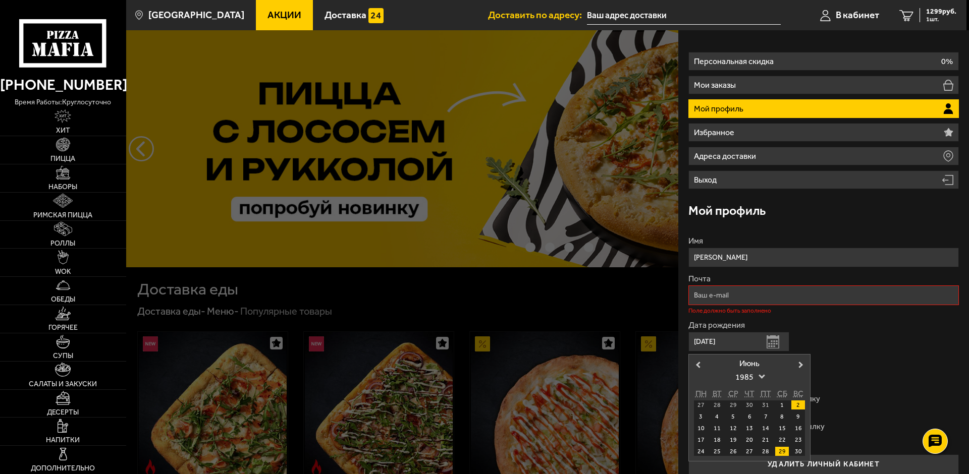
click at [792, 406] on div "2" at bounding box center [798, 405] width 14 height 9
type input "[DATE]"
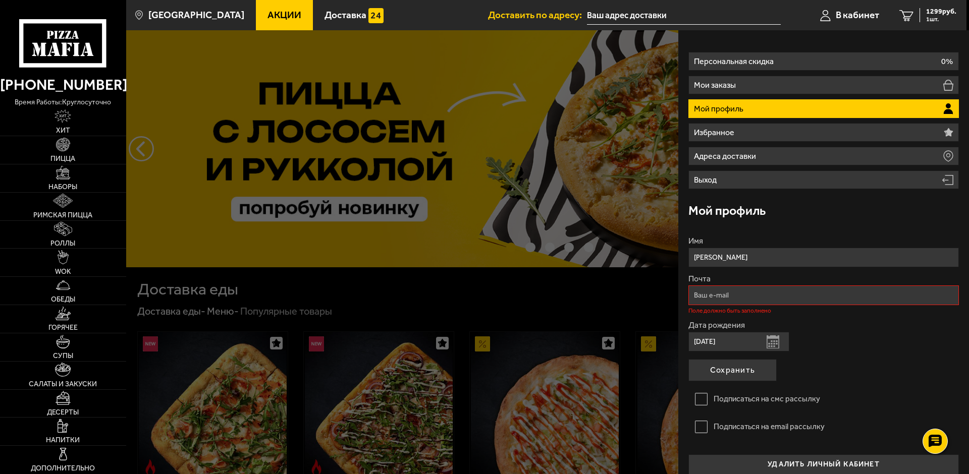
click at [796, 405] on label "Подписаться на смс рассылку" at bounding box center [823, 399] width 270 height 20
click at [0, 0] on input "Подписаться на смс рассылку" at bounding box center [0, 0] width 0 height 0
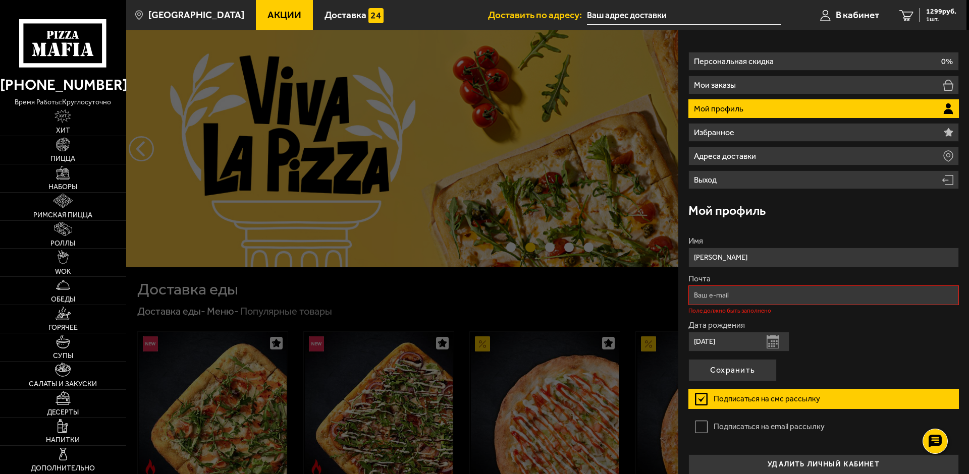
click at [869, 335] on div "Дата рождения [DEMOGRAPHIC_DATA] Открыть календарь" at bounding box center [823, 336] width 270 height 30
click at [700, 399] on label "Подписаться на смс рассылку" at bounding box center [823, 399] width 270 height 20
click at [0, 0] on input "Подписаться на смс рассылку" at bounding box center [0, 0] width 0 height 0
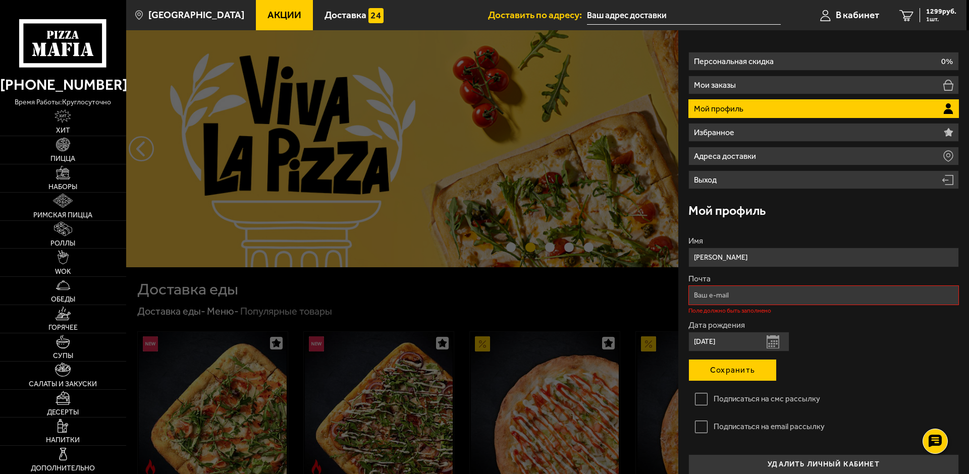
click at [733, 378] on button "Сохранить" at bounding box center [732, 370] width 88 height 22
click at [738, 368] on button "Сохранить" at bounding box center [732, 370] width 88 height 22
click at [774, 295] on input "Почта" at bounding box center [823, 296] width 270 height 20
type input "[DOMAIN_NAME][EMAIL_ADDRESS][DOMAIN_NAME]"
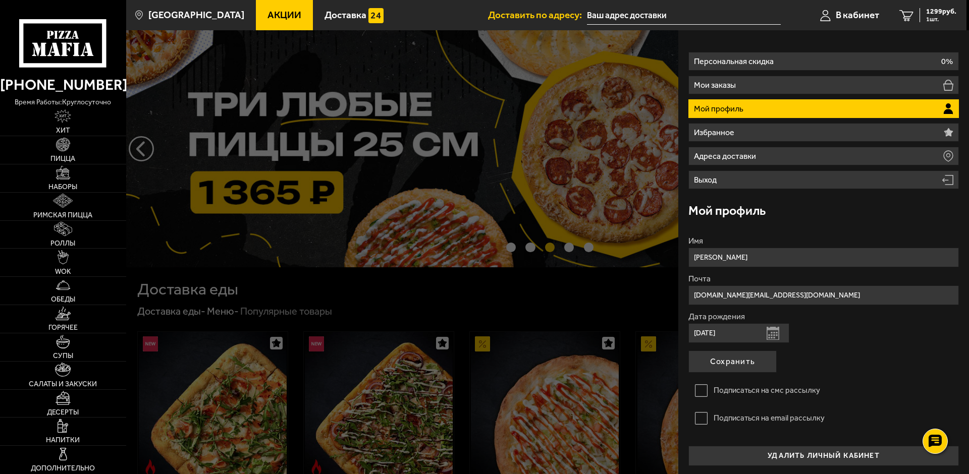
click at [847, 361] on form "Имя [PERSON_NAME] [DOMAIN_NAME][EMAIL_ADDRESS][DOMAIN_NAME] Дата рождения [DEMO…" at bounding box center [823, 336] width 270 height 199
click at [744, 365] on button "Сохранить" at bounding box center [732, 362] width 88 height 22
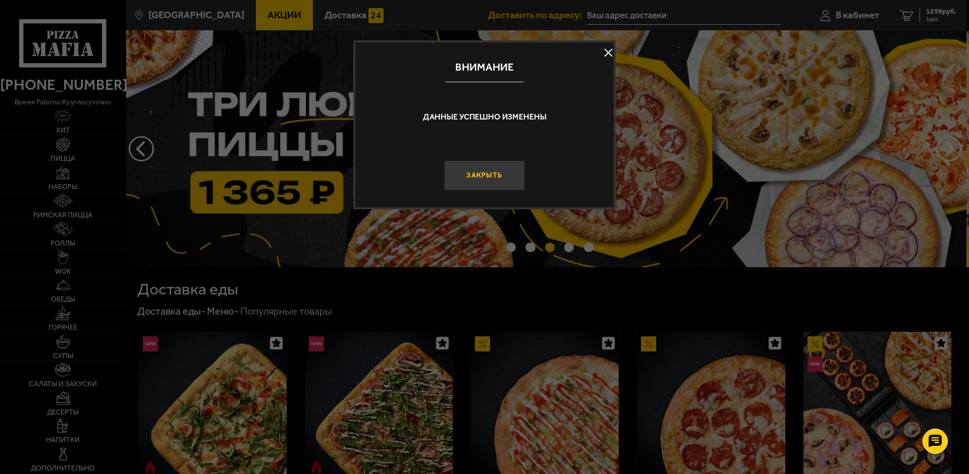
click at [497, 187] on button "Закрыть" at bounding box center [484, 175] width 81 height 30
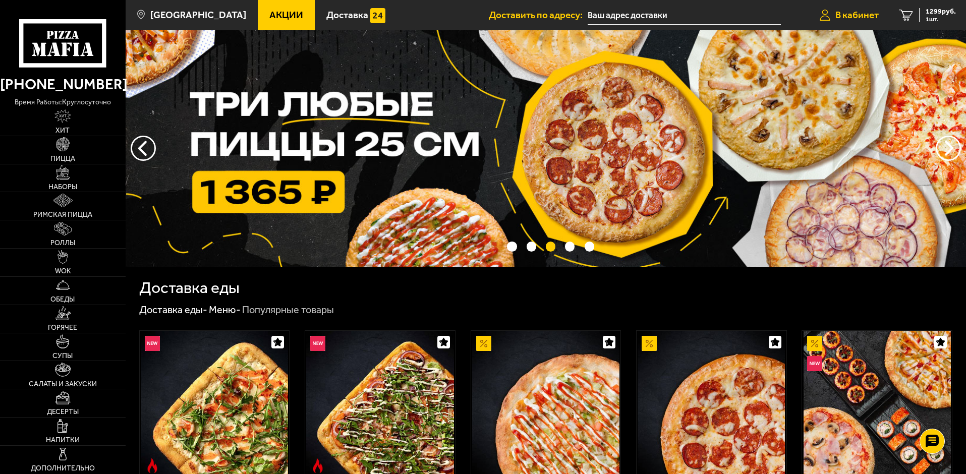
click at [875, 13] on span "В кабинет" at bounding box center [856, 15] width 43 height 10
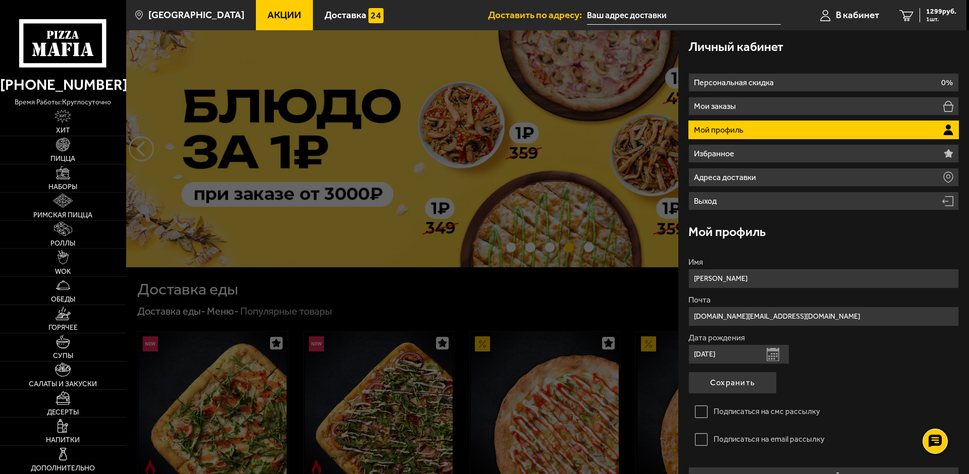
click at [529, 245] on div at bounding box center [610, 267] width 969 height 474
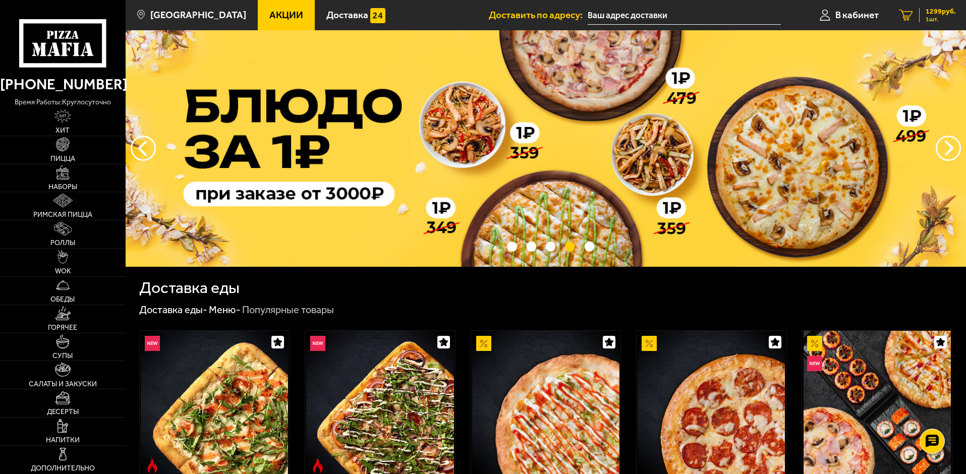
click at [942, 5] on link "1 1299 руб. 1 шт." at bounding box center [927, 15] width 77 height 30
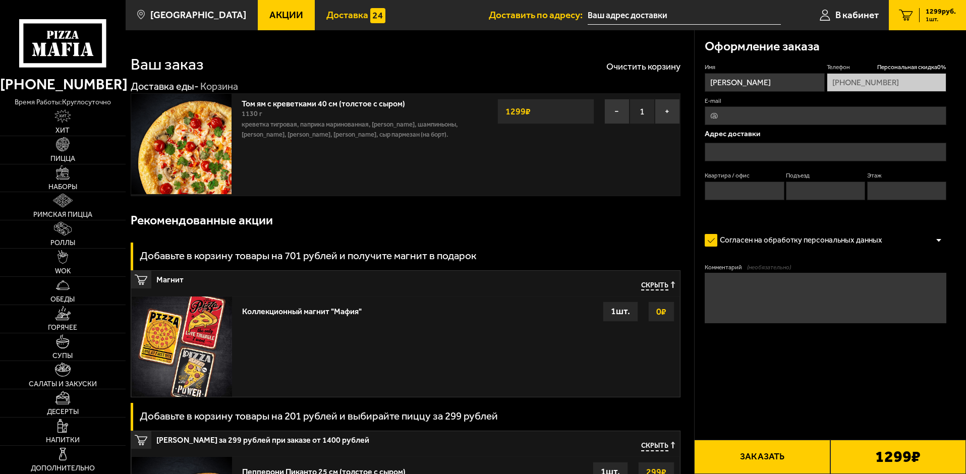
click at [326, 14] on span "Доставка" at bounding box center [347, 15] width 42 height 10
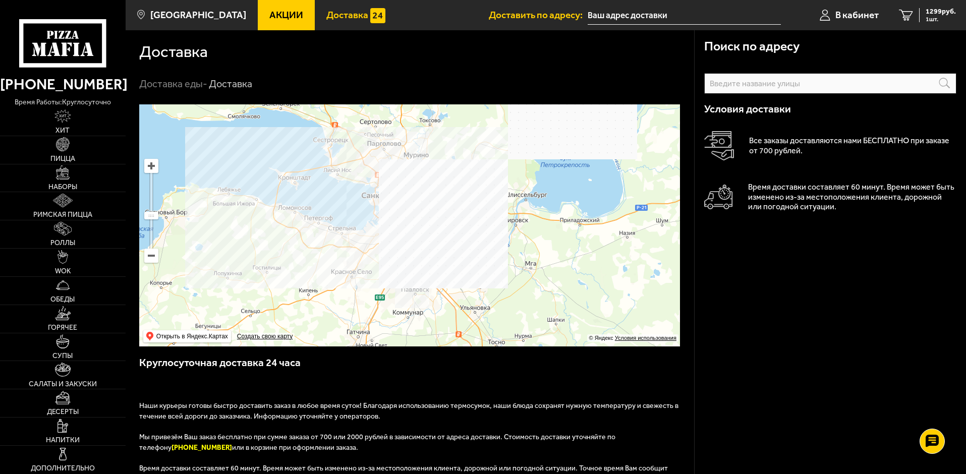
click at [326, 18] on span "Доставка" at bounding box center [347, 15] width 42 height 10
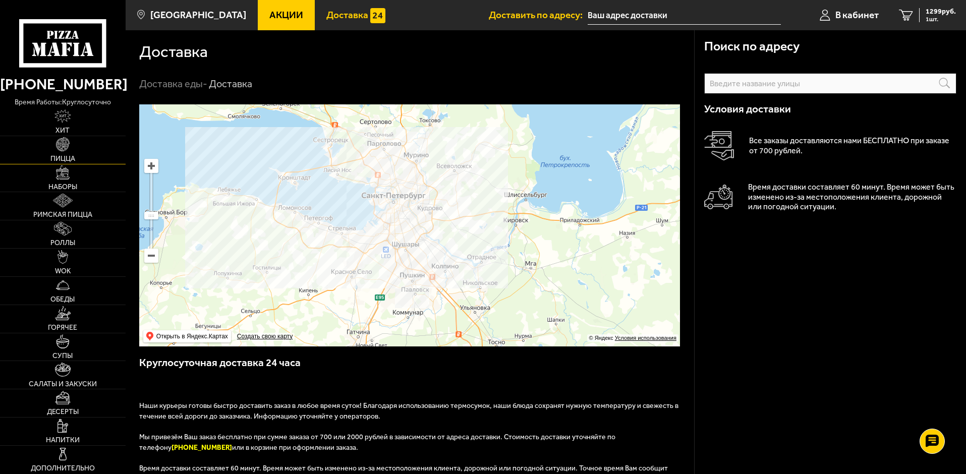
click at [50, 146] on link "Пицца" at bounding box center [63, 150] width 126 height 28
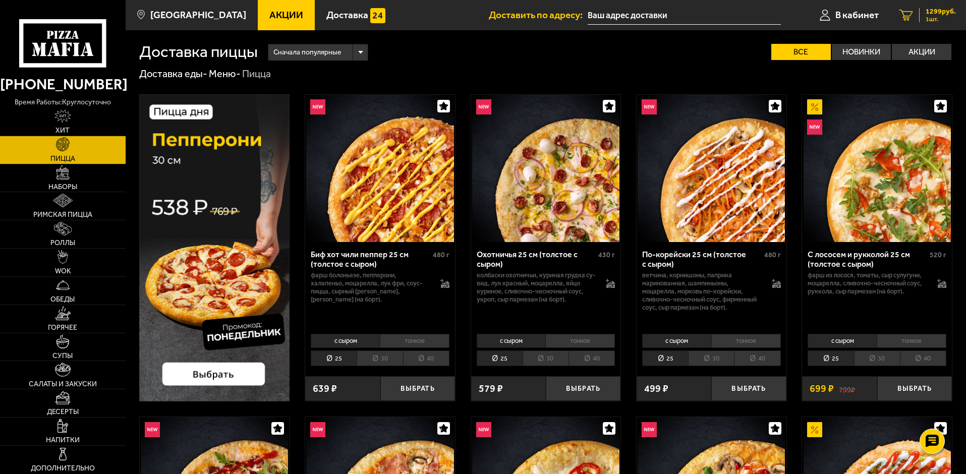
click at [918, 20] on link "1 1299 руб. 1 шт." at bounding box center [927, 15] width 77 height 30
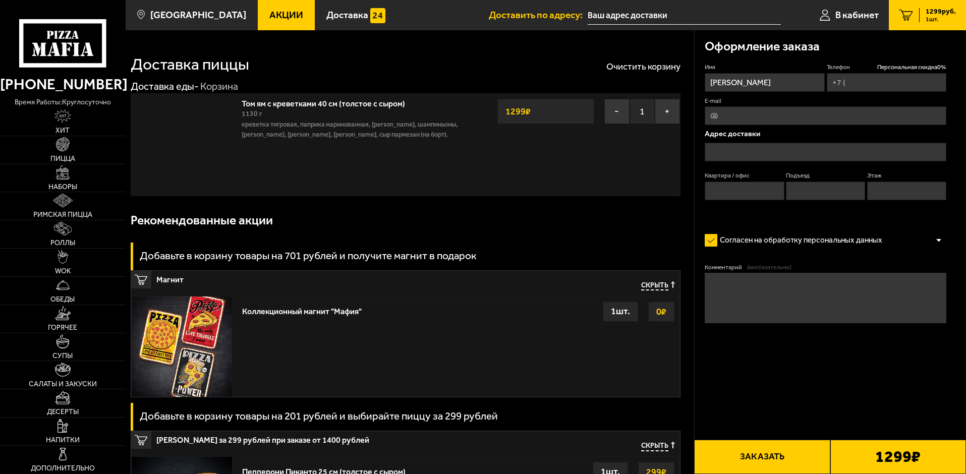
type input "[PHONE_NUMBER]"
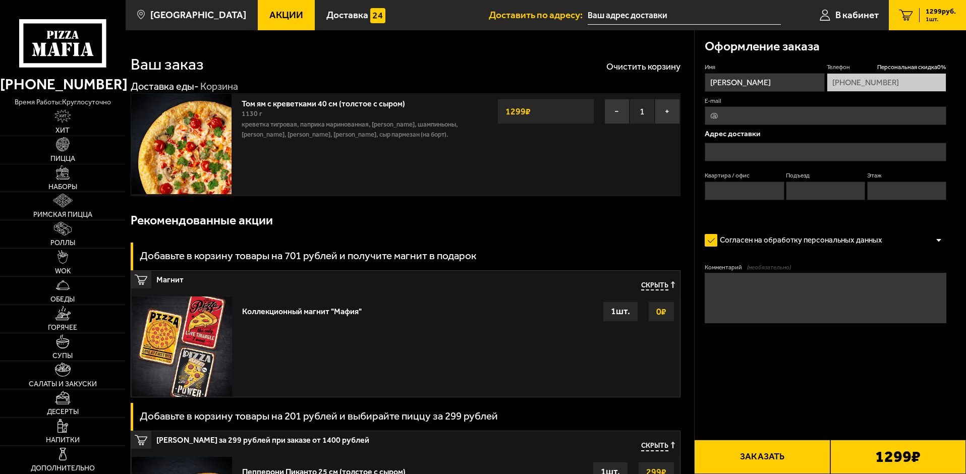
click at [189, 128] on img at bounding box center [181, 144] width 100 height 100
click at [202, 156] on img at bounding box center [181, 144] width 100 height 100
click at [318, 106] on link "Том ям с креветками 40 см (толстое с сыром)" at bounding box center [329, 102] width 174 height 13
click at [622, 111] on button "−" at bounding box center [616, 111] width 25 height 25
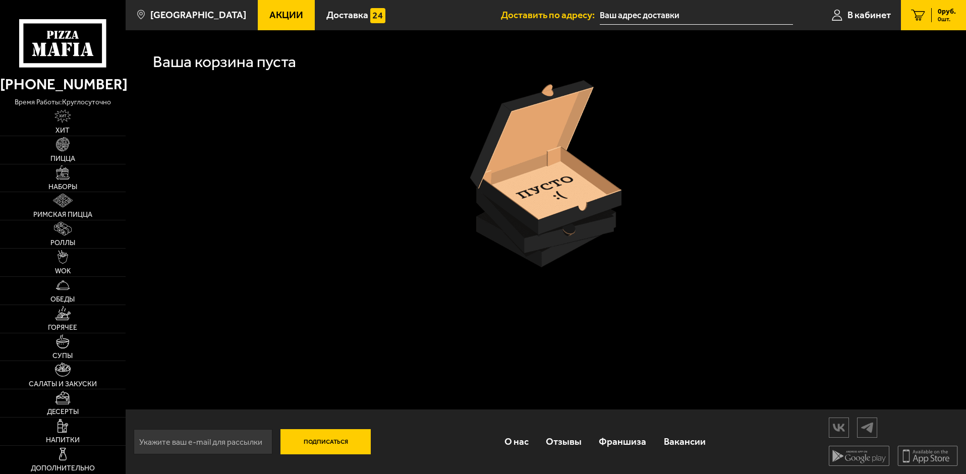
click at [398, 200] on div at bounding box center [545, 173] width 813 height 187
click at [71, 157] on span "Пицца" at bounding box center [62, 158] width 25 height 7
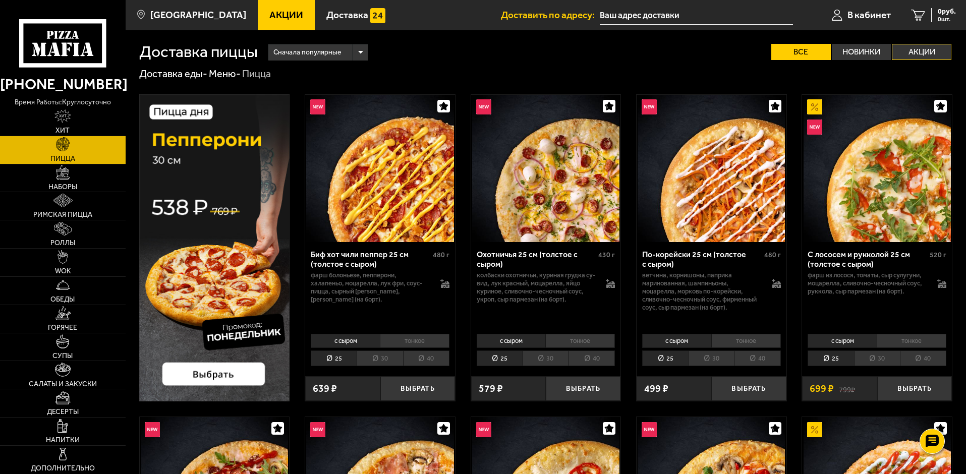
click at [911, 55] on label "Акции" at bounding box center [922, 52] width 60 height 16
click at [0, 0] on input "Акции" at bounding box center [0, 0] width 0 height 0
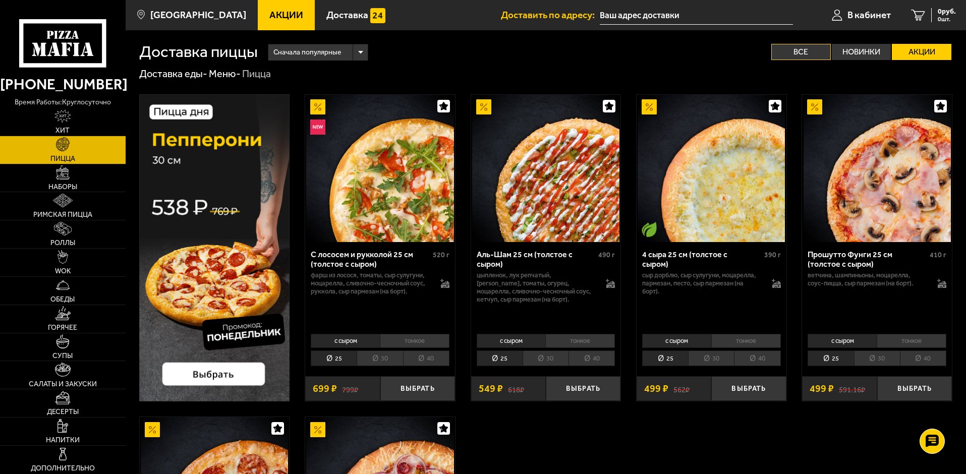
click at [797, 50] on label "Все" at bounding box center [801, 52] width 60 height 16
click at [0, 0] on input "Все" at bounding box center [0, 0] width 0 height 0
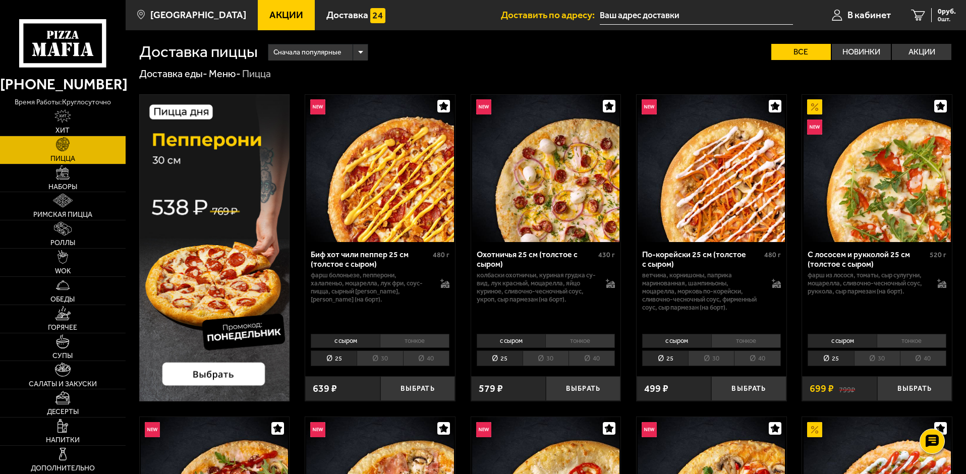
click at [353, 43] on div "Доставка пиццы Сначала популярные Все Новинки Акции Пожелания Острое блюдо Веге…" at bounding box center [545, 45] width 813 height 30
click at [364, 51] on div "Сначала популярные" at bounding box center [317, 52] width 99 height 16
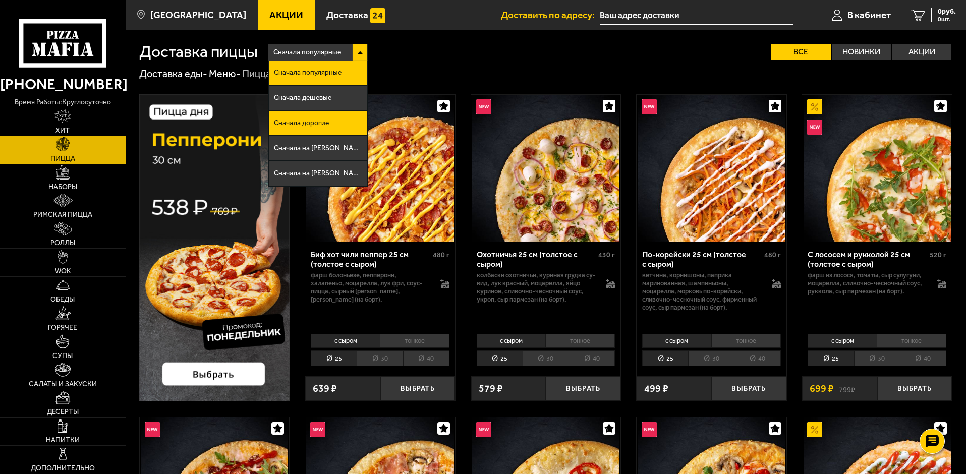
click at [335, 132] on li "Сначала дорогие" at bounding box center [318, 123] width 98 height 25
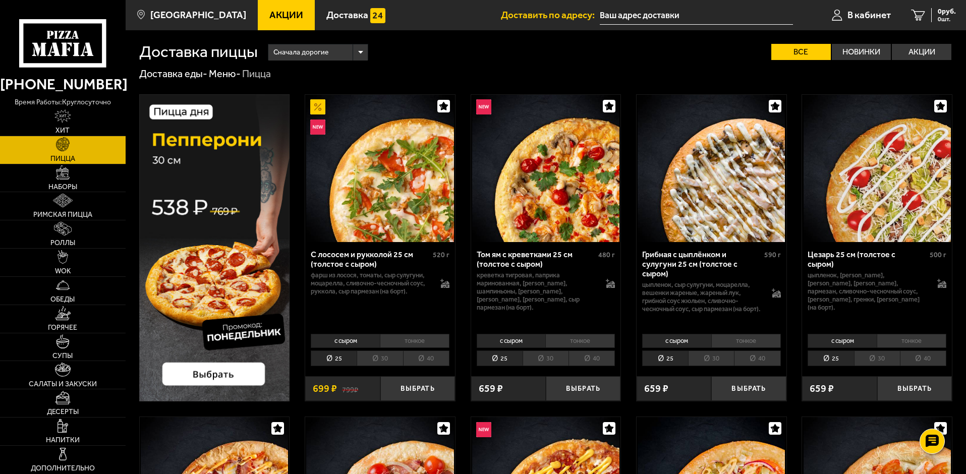
click at [598, 362] on li "40" at bounding box center [592, 359] width 46 height 16
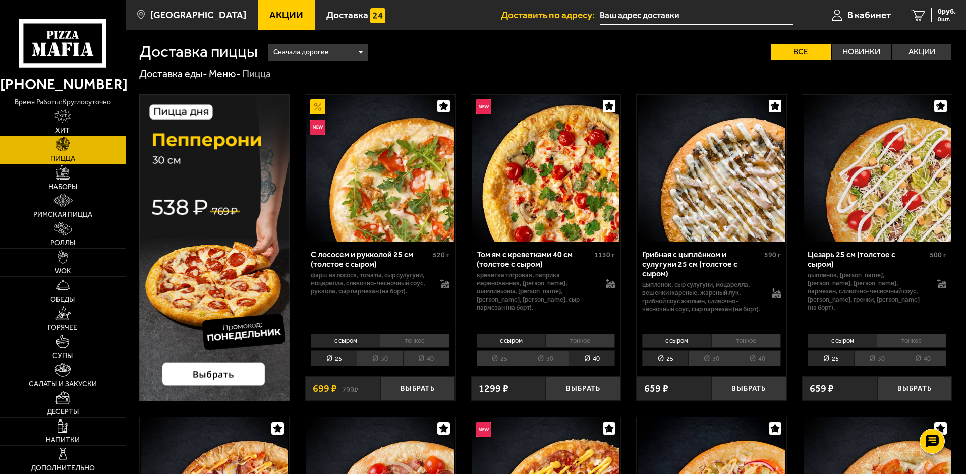
click at [500, 360] on li "25" at bounding box center [500, 359] width 46 height 16
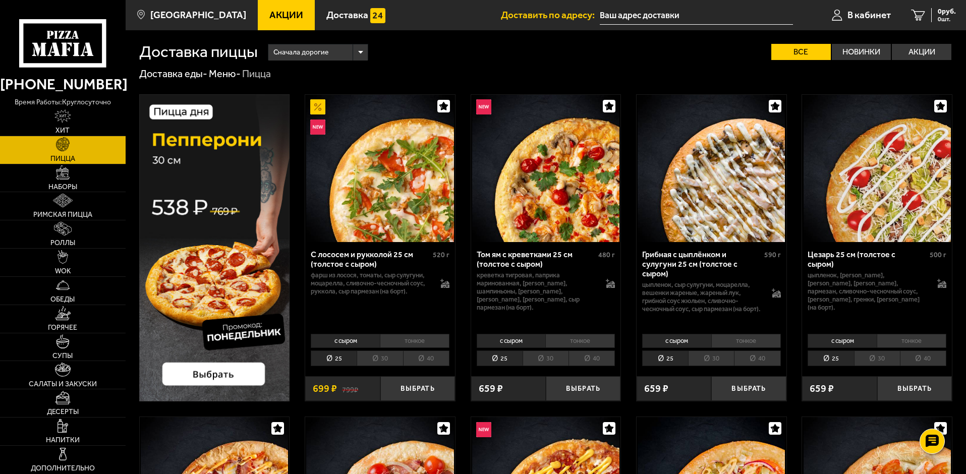
click at [601, 359] on li "40" at bounding box center [592, 359] width 46 height 16
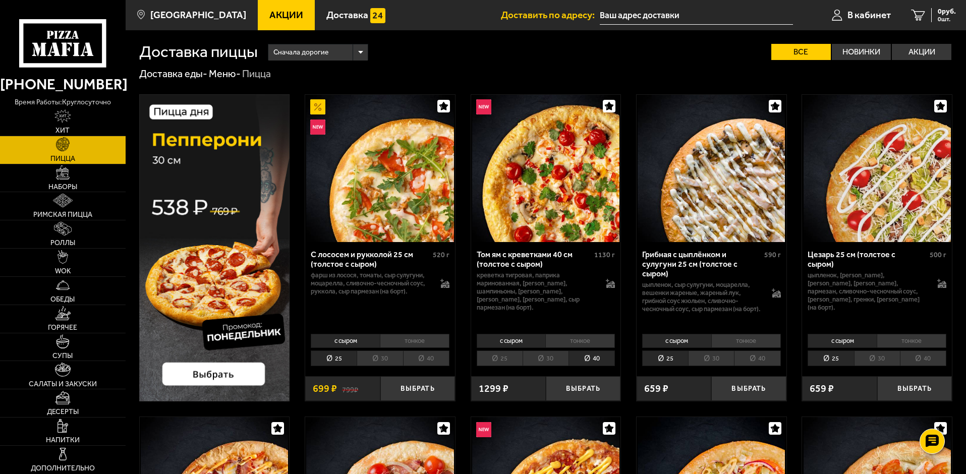
click at [498, 356] on li "25" at bounding box center [500, 359] width 46 height 16
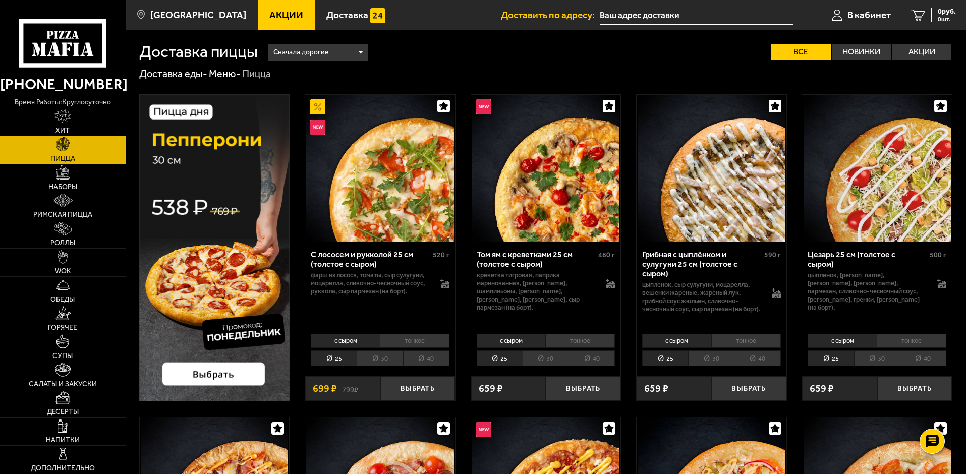
click at [552, 356] on li "30" at bounding box center [546, 359] width 46 height 16
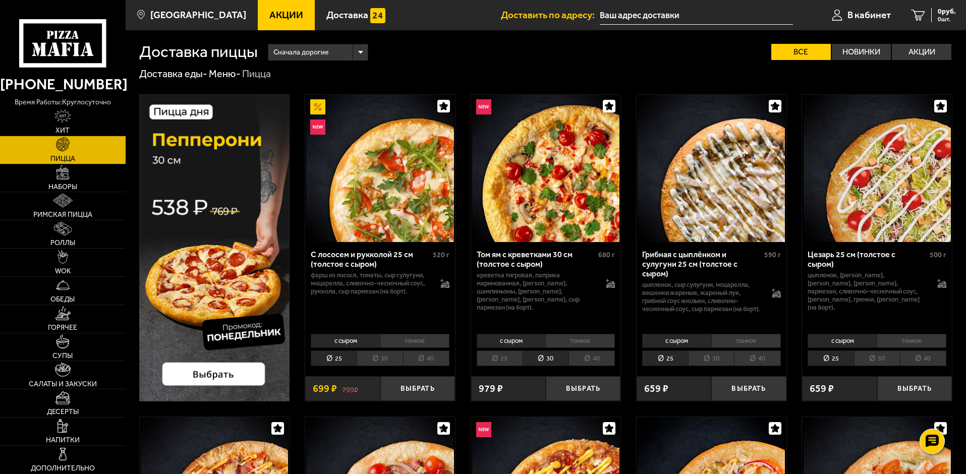
click at [582, 359] on li "40" at bounding box center [592, 359] width 46 height 16
click at [548, 358] on li "30" at bounding box center [546, 359] width 46 height 16
click at [581, 357] on li "40" at bounding box center [592, 359] width 46 height 16
click at [597, 386] on button "Выбрать" at bounding box center [583, 388] width 75 height 25
click at [69, 384] on span "Салаты и закуски" at bounding box center [63, 384] width 68 height 7
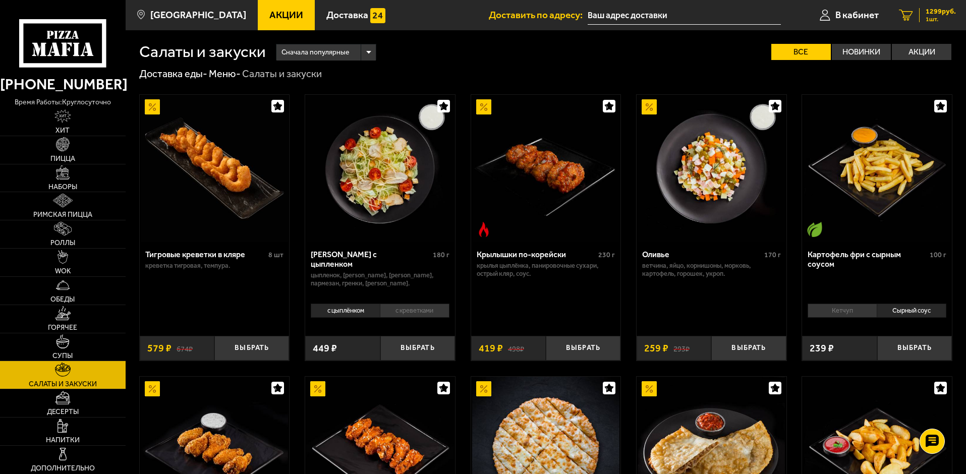
click at [942, 15] on span "1299 руб." at bounding box center [941, 11] width 30 height 7
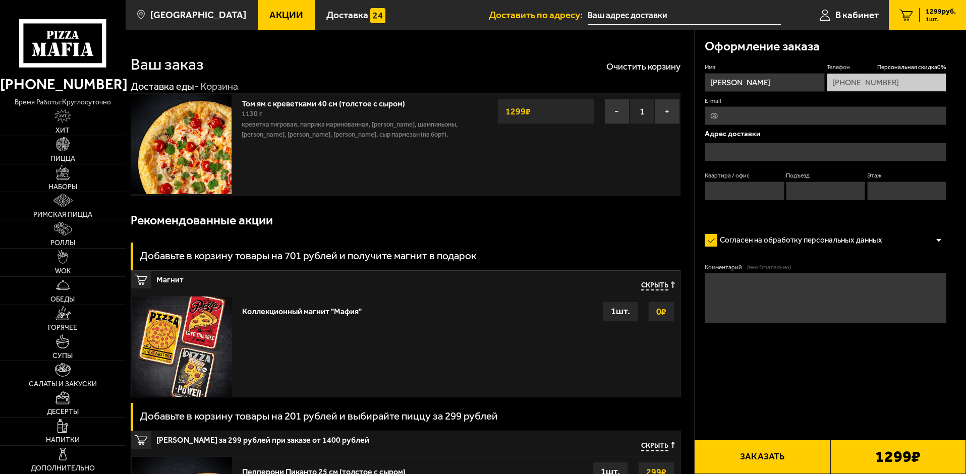
click at [756, 143] on input "text" at bounding box center [826, 152] width 242 height 19
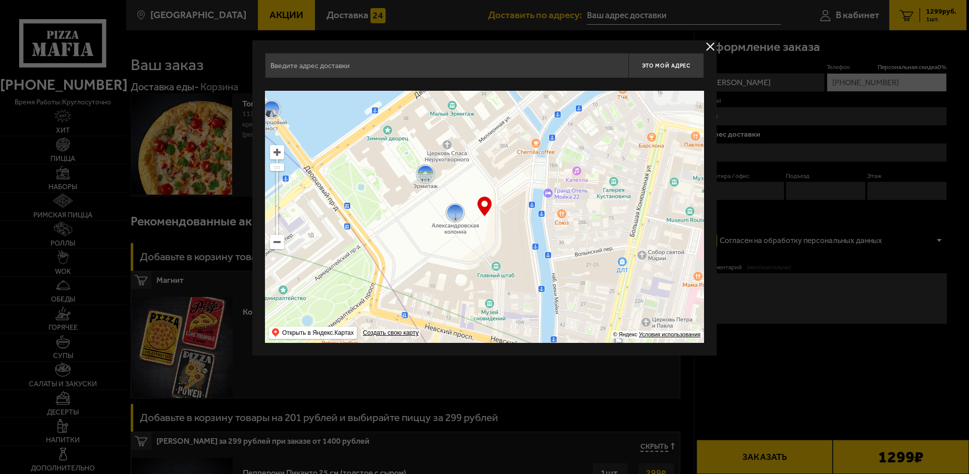
drag, startPoint x: 637, startPoint y: 221, endPoint x: 367, endPoint y: 248, distance: 271.2
click at [402, 237] on ymaps at bounding box center [484, 217] width 439 height 252
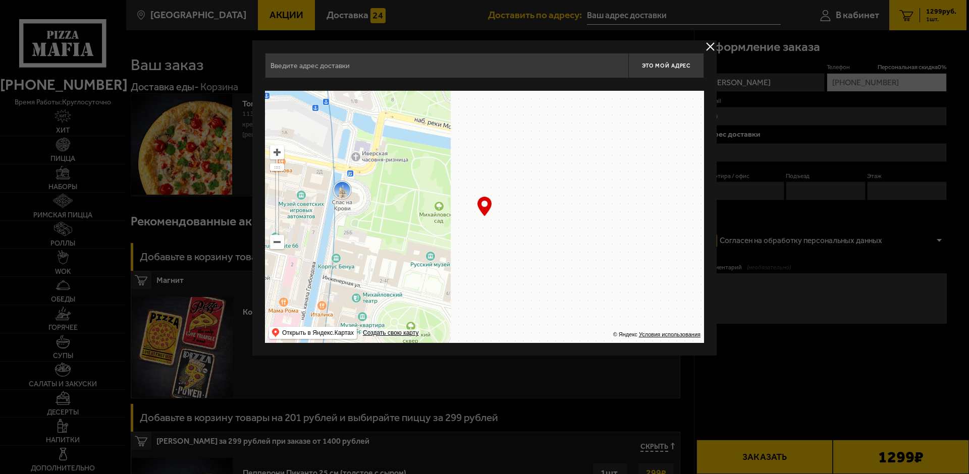
drag, startPoint x: 630, startPoint y: 237, endPoint x: 328, endPoint y: 263, distance: 302.8
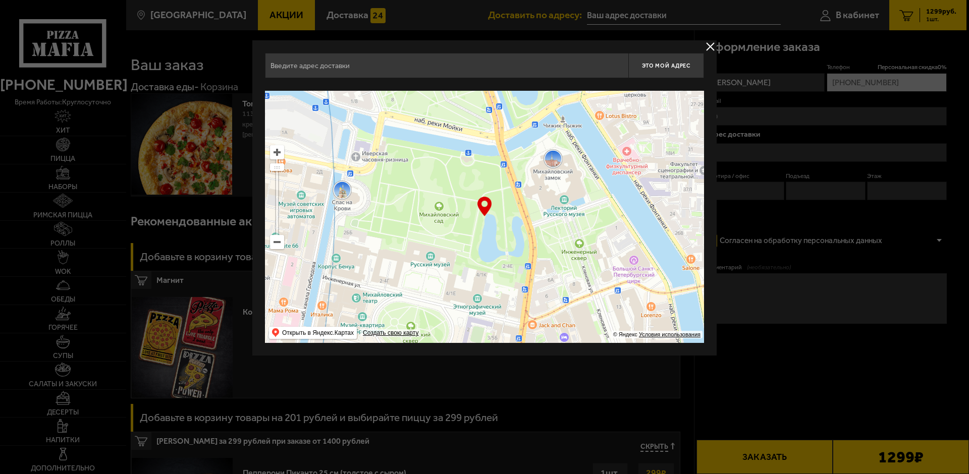
click at [349, 258] on ymaps at bounding box center [484, 217] width 439 height 252
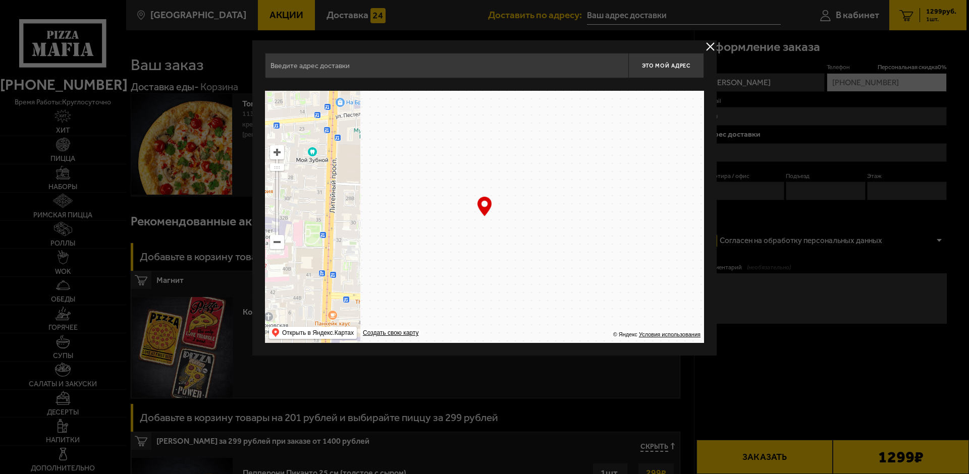
type input "[STREET_ADDRESS]"
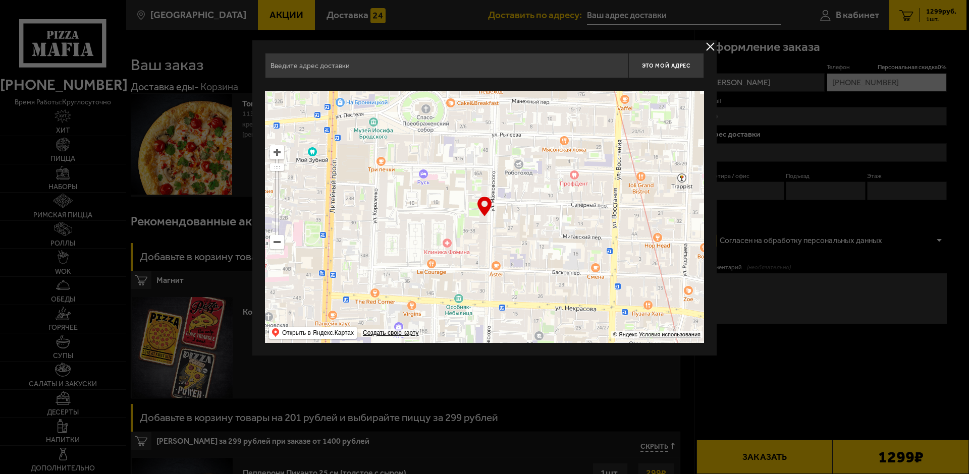
type input "[STREET_ADDRESS]"
drag, startPoint x: 566, startPoint y: 185, endPoint x: 498, endPoint y: 344, distance: 172.0
click at [505, 335] on ymaps at bounding box center [484, 217] width 439 height 252
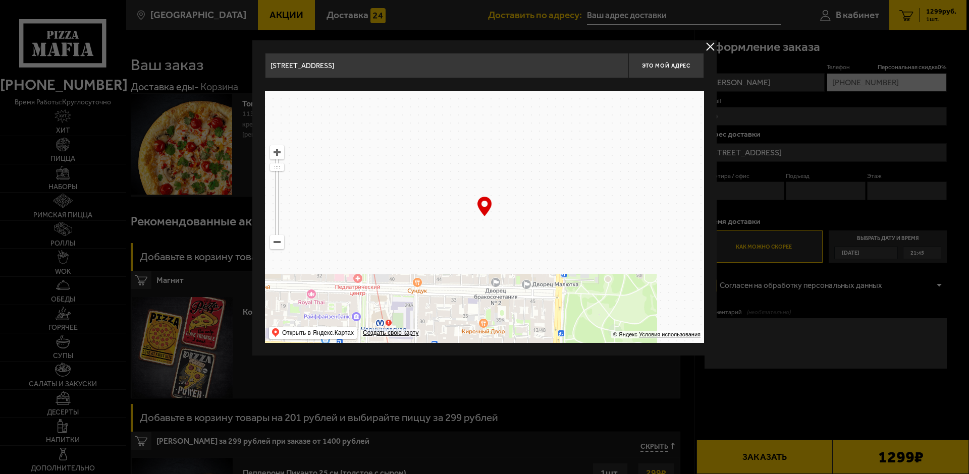
drag, startPoint x: 581, startPoint y: 250, endPoint x: 328, endPoint y: 218, distance: 255.2
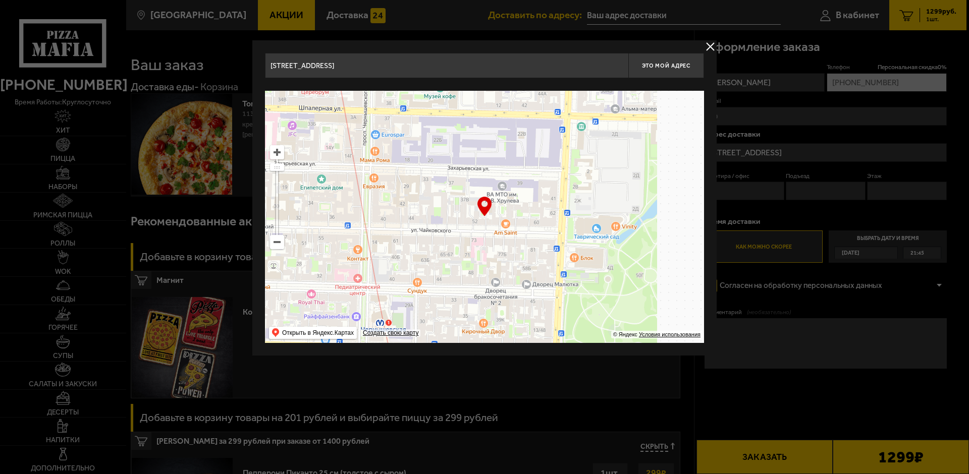
click at [334, 220] on ymaps at bounding box center [484, 217] width 439 height 252
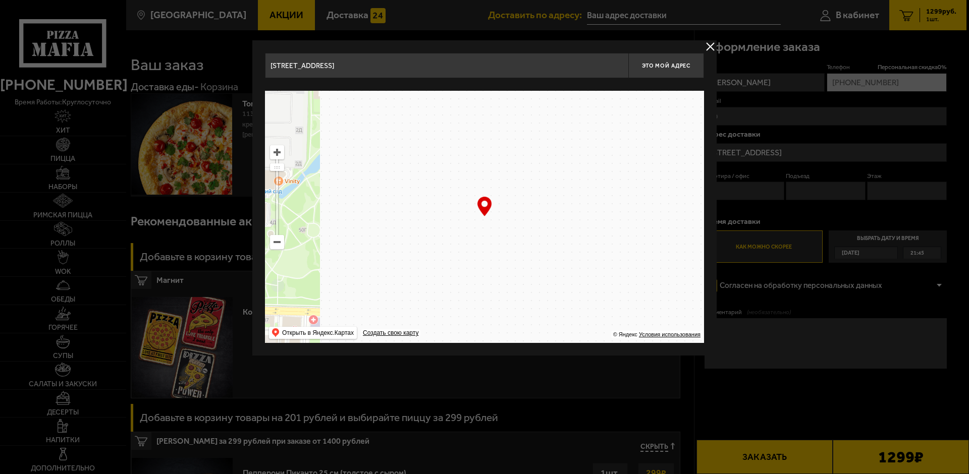
type input "[STREET_ADDRESS]"
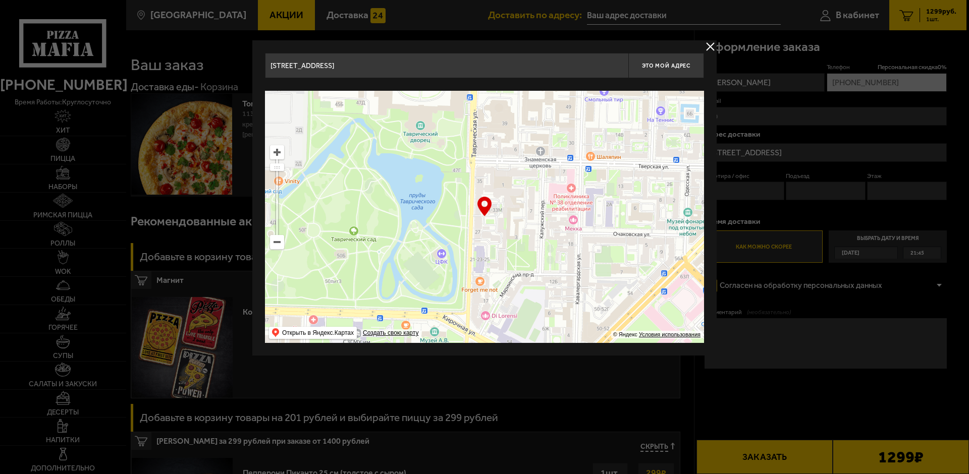
type input "[STREET_ADDRESS]"
click at [278, 245] on ymaps at bounding box center [276, 242] width 13 height 13
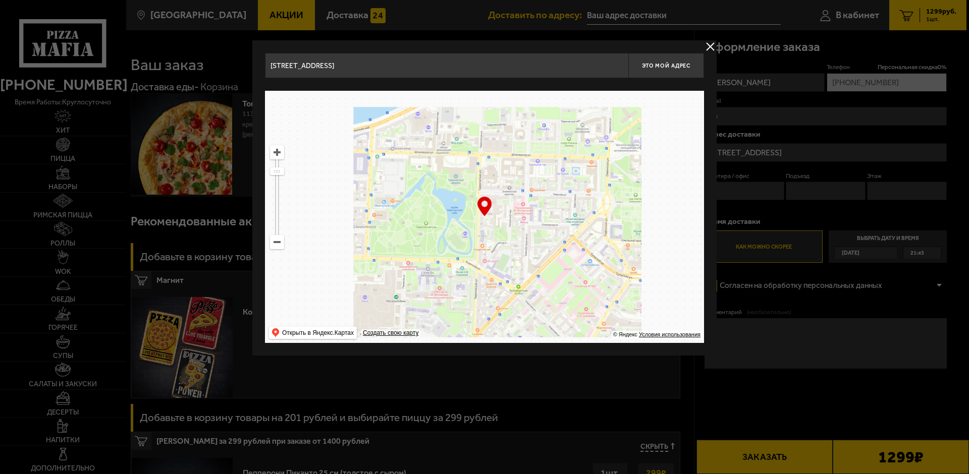
click at [278, 245] on ymaps at bounding box center [276, 242] width 13 height 13
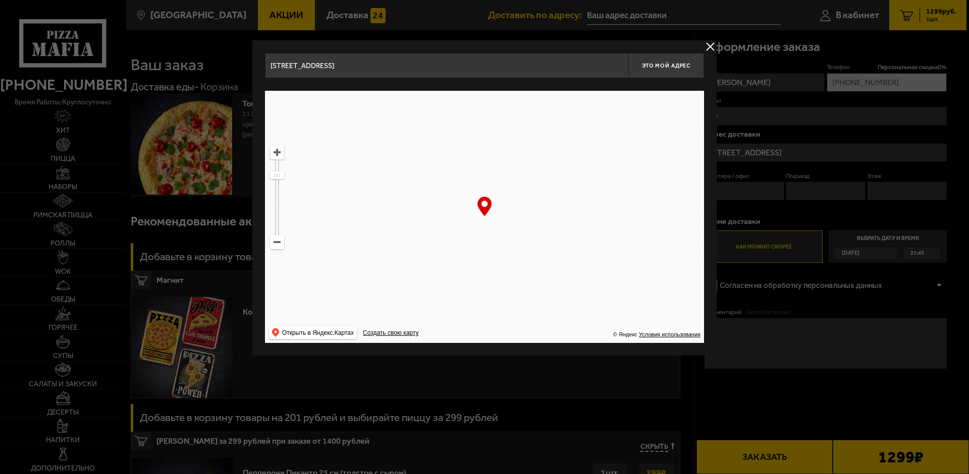
click at [278, 245] on ymaps at bounding box center [276, 242] width 13 height 13
drag, startPoint x: 550, startPoint y: 241, endPoint x: 391, endPoint y: 202, distance: 164.1
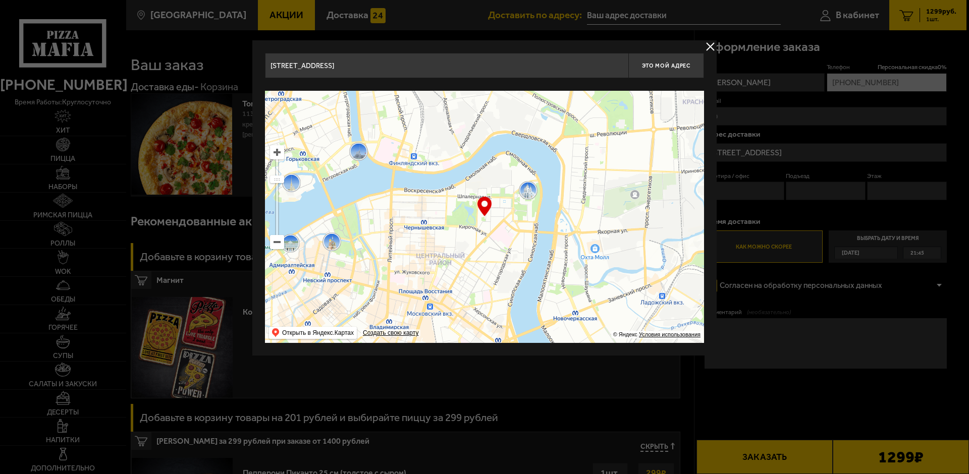
click at [392, 202] on ymaps at bounding box center [484, 217] width 439 height 252
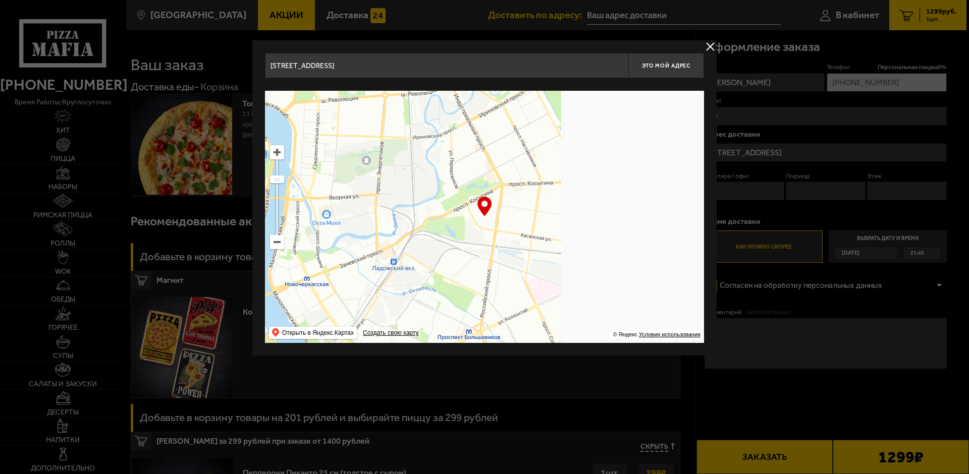
drag, startPoint x: 551, startPoint y: 207, endPoint x: 639, endPoint y: 250, distance: 98.1
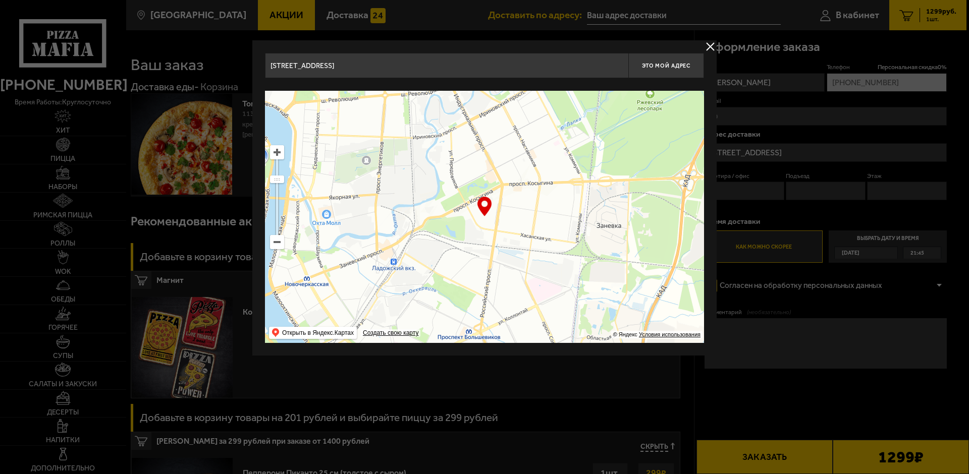
click at [639, 250] on ymaps at bounding box center [484, 217] width 439 height 252
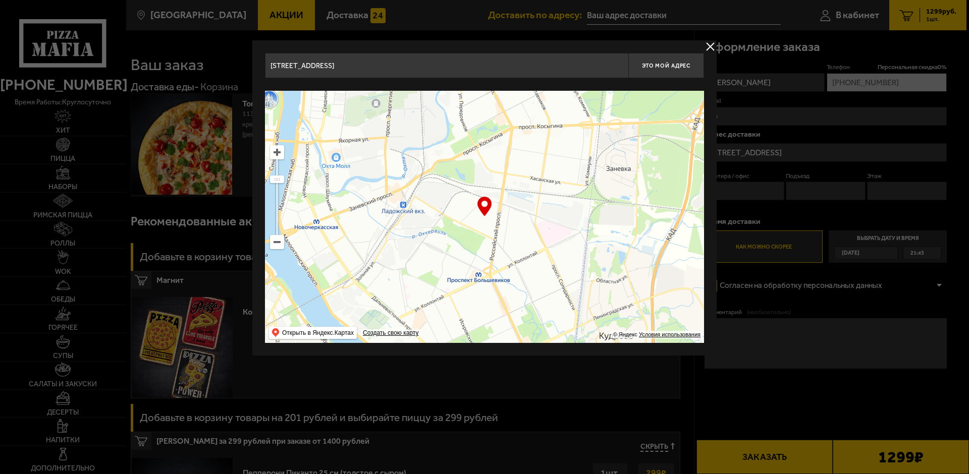
drag, startPoint x: 473, startPoint y: 282, endPoint x: 482, endPoint y: 215, distance: 67.3
click at [482, 215] on div "… © Яндекс Условия использования Открыть в Яндекс.Картах Создать свою карту" at bounding box center [484, 217] width 439 height 252
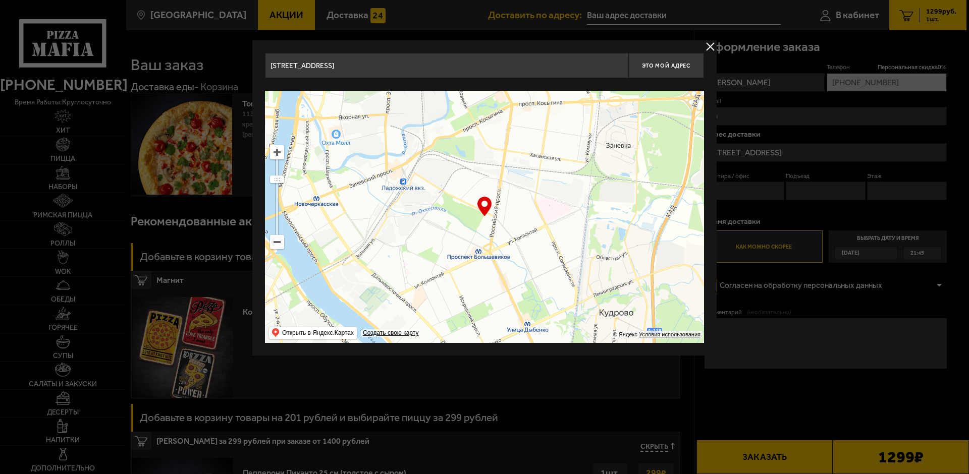
click at [279, 154] on ymaps at bounding box center [276, 152] width 13 height 13
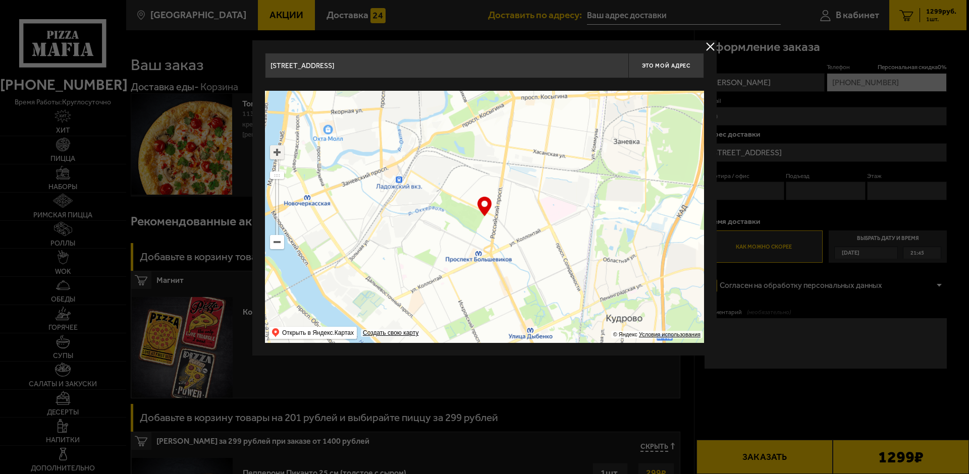
click at [279, 154] on ymaps at bounding box center [276, 152] width 13 height 13
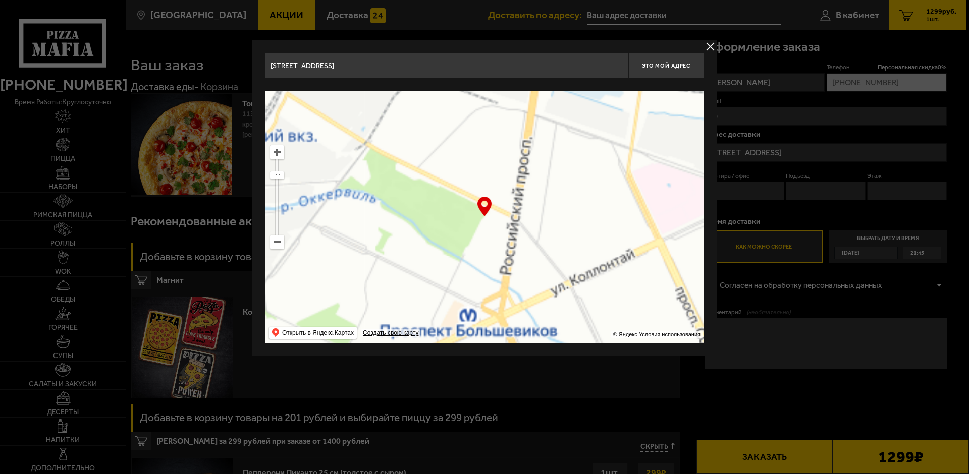
click at [279, 154] on ymaps at bounding box center [276, 152] width 13 height 13
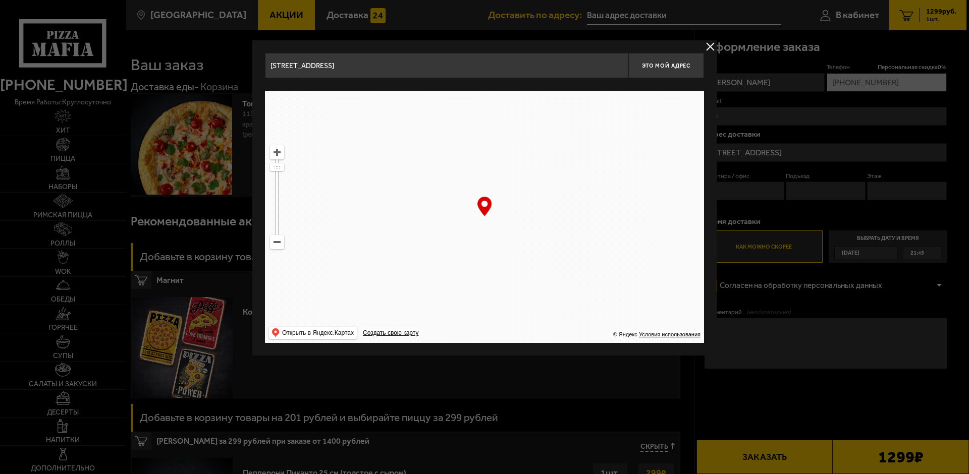
drag, startPoint x: 609, startPoint y: 184, endPoint x: 566, endPoint y: 295, distance: 119.2
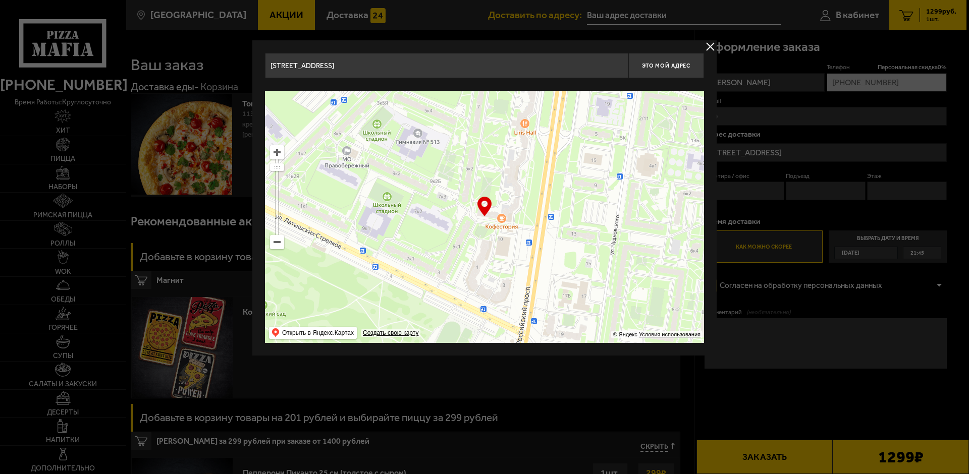
click at [566, 295] on ymaps at bounding box center [484, 217] width 439 height 252
type input "[STREET_ADDRESS]"
click at [477, 239] on ymaps at bounding box center [484, 217] width 439 height 252
click at [661, 57] on button "Это мой адрес" at bounding box center [666, 65] width 76 height 25
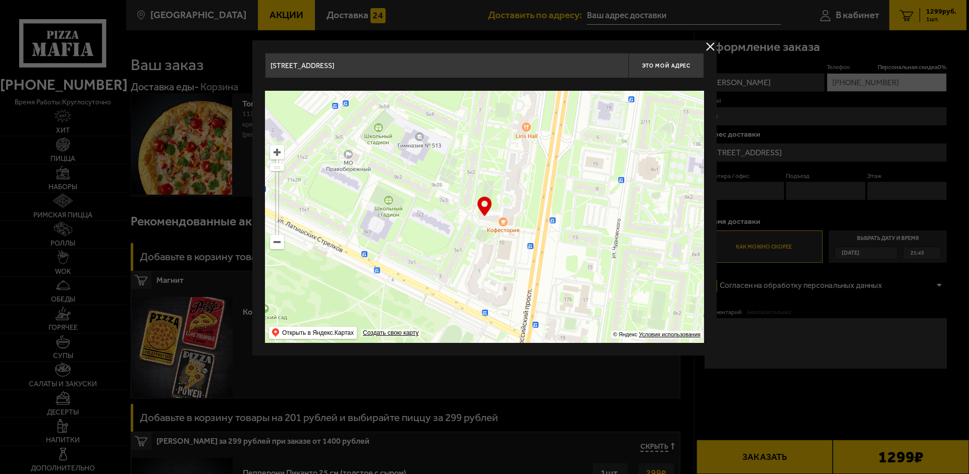
type input "[STREET_ADDRESS]"
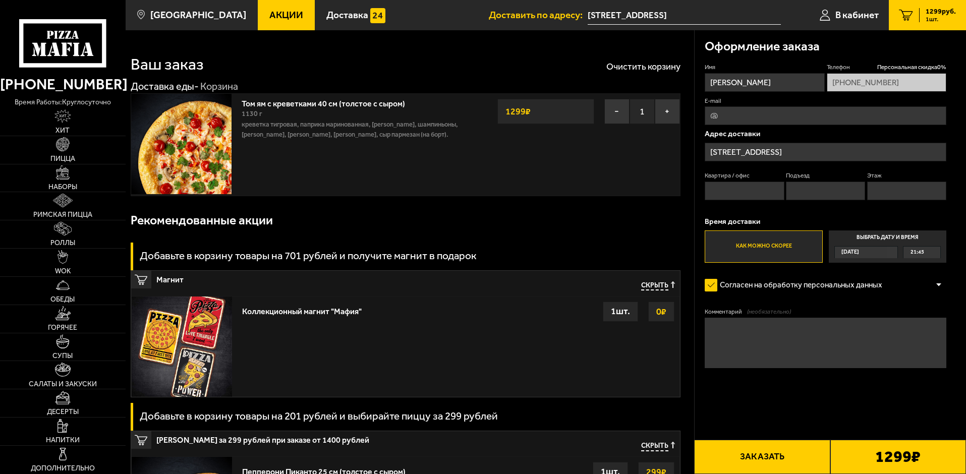
click at [721, 185] on input "Квартира / офис" at bounding box center [744, 191] width 79 height 19
type input "864"
type input "[DOMAIN_NAME][EMAIL_ADDRESS][DOMAIN_NAME]"
type input "8"
click at [789, 193] on input "Подъезд" at bounding box center [825, 191] width 79 height 19
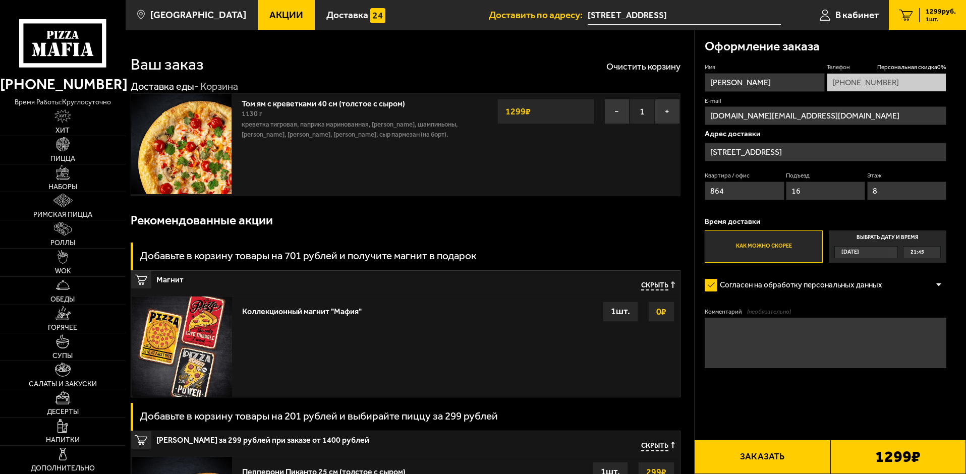
type input "16"
click at [796, 212] on div "Имя [PERSON_NAME] скидка 0 % [PHONE_NUMBER] E-mail [DOMAIN_NAME][EMAIL_ADDRESS]…" at bounding box center [826, 163] width 242 height 200
click at [927, 253] on div "21:45" at bounding box center [922, 253] width 37 height 12
click at [0, 0] on input "Выбрать дату и время [DATE] 21:45" at bounding box center [0, 0] width 0 height 0
click at [888, 256] on div "[DATE]" at bounding box center [861, 253] width 53 height 12
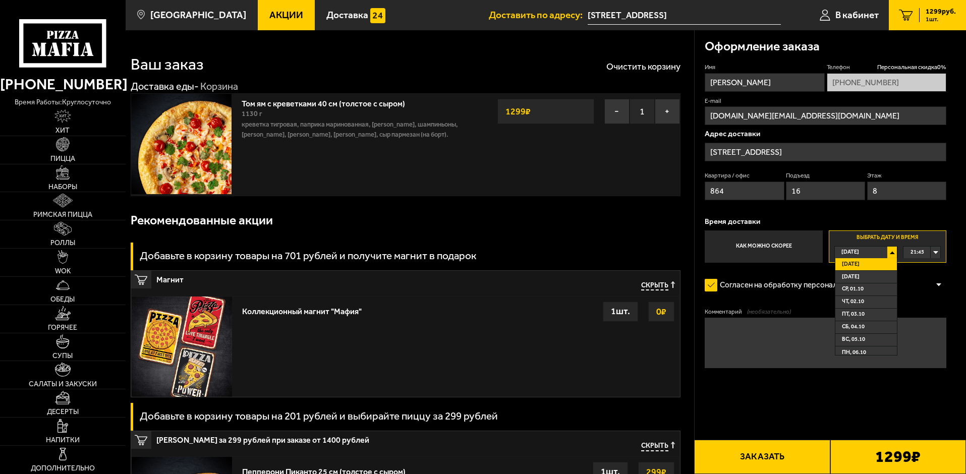
click at [789, 276] on label "Согласен на обработку персональных данных" at bounding box center [799, 285] width 188 height 20
click at [0, 0] on input "Согласен на обработку персональных данных" at bounding box center [0, 0] width 0 height 0
click at [776, 270] on form "Имя [PERSON_NAME] скидка 0 % [PHONE_NUMBER] E-mail [DOMAIN_NAME][EMAIL_ADDRESS]…" at bounding box center [826, 245] width 242 height 365
click at [788, 246] on label "Как можно скорее" at bounding box center [764, 247] width 118 height 32
click at [0, 0] on input "Как можно скорее" at bounding box center [0, 0] width 0 height 0
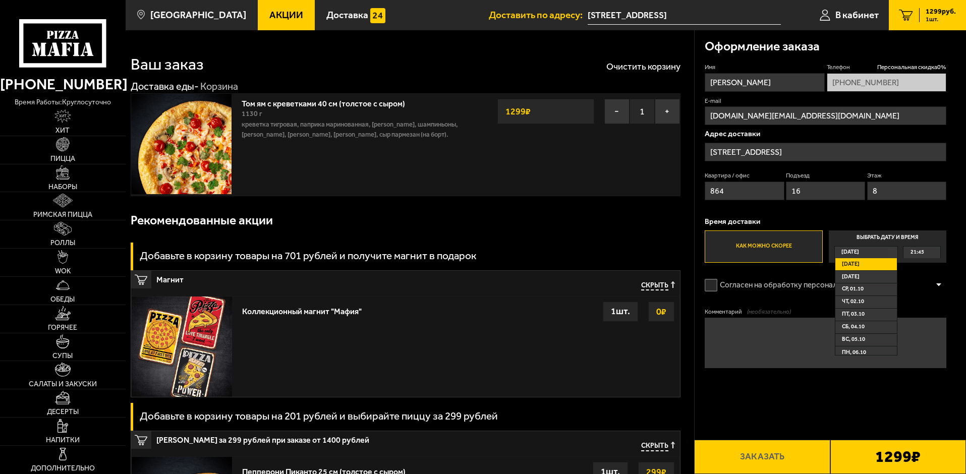
click at [789, 246] on label "Как можно скорее" at bounding box center [764, 247] width 118 height 32
click at [0, 0] on input "Как можно скорее" at bounding box center [0, 0] width 0 height 0
click at [812, 267] on form "Имя [PERSON_NAME] скидка 0 % [PHONE_NUMBER] E-mail [DOMAIN_NAME][EMAIL_ADDRESS]…" at bounding box center [826, 245] width 242 height 365
click at [887, 233] on label "Выбрать дату и время [DATE] [DATE] [DATE] ср, 01.10 чт, 02.10 пт, 03.10 сб, 04.…" at bounding box center [888, 247] width 118 height 32
click at [0, 0] on input "Выбрать дату и время [DATE] [DATE] [DATE] ср, 01.10 чт, 02.10 пт, 03.10 сб, 04.…" at bounding box center [0, 0] width 0 height 0
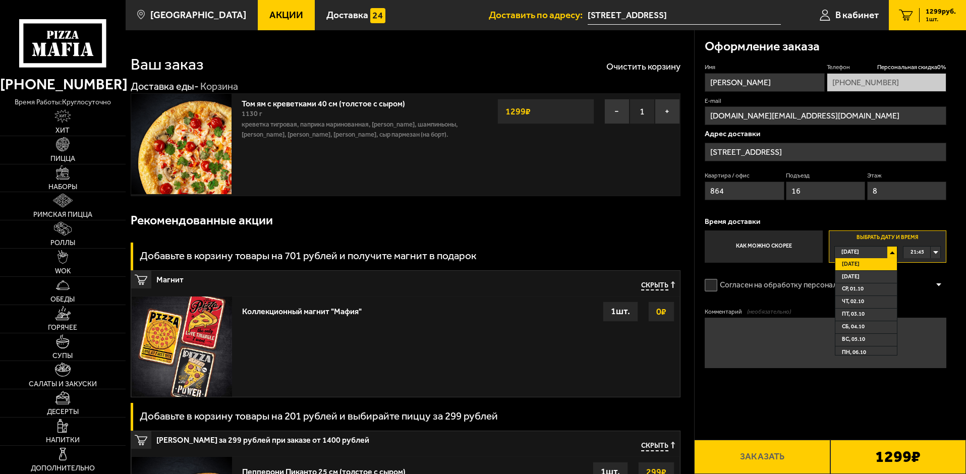
click at [794, 237] on label "Как можно скорее" at bounding box center [764, 247] width 118 height 32
click at [0, 0] on input "Как можно скорее" at bounding box center [0, 0] width 0 height 0
click at [845, 250] on span "[DATE]" at bounding box center [850, 253] width 18 height 12
click at [0, 0] on input "Выбрать дату и время [DATE] [DATE] [DATE] ср, 01.10 чт, 02.10 пт, 03.10 сб, 04.…" at bounding box center [0, 0] width 0 height 0
click at [915, 306] on form "Имя [PERSON_NAME] скидка 0 % [PHONE_NUMBER] E-mail [DOMAIN_NAME][EMAIL_ADDRESS]…" at bounding box center [826, 245] width 242 height 365
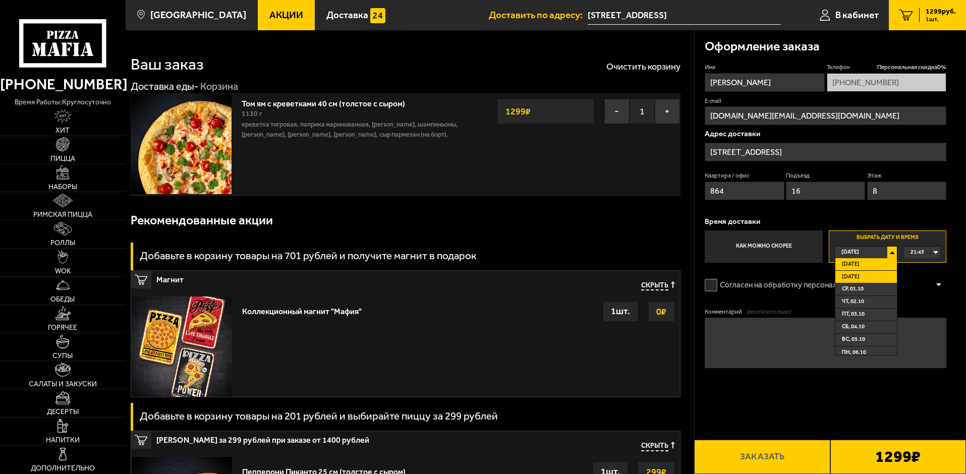
click at [846, 272] on span "[DATE]" at bounding box center [851, 277] width 18 height 12
click at [848, 253] on span "[DATE]" at bounding box center [850, 253] width 18 height 12
click at [859, 268] on span "[DATE]" at bounding box center [851, 265] width 18 height 12
click at [784, 240] on label "Как можно скорее" at bounding box center [764, 247] width 118 height 32
click at [0, 0] on input "Как можно скорее" at bounding box center [0, 0] width 0 height 0
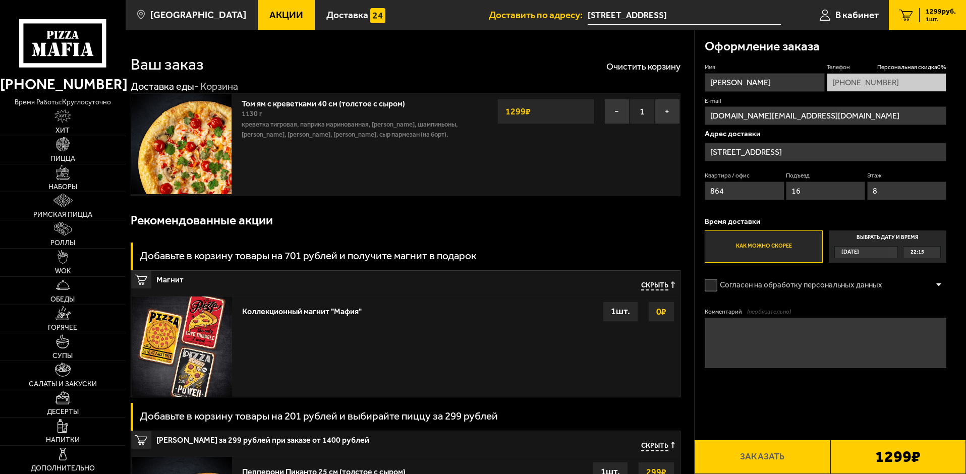
click at [714, 289] on label "Согласен на обработку персональных данных" at bounding box center [799, 285] width 188 height 20
click at [0, 0] on input "Согласен на обработку персональных данных" at bounding box center [0, 0] width 0 height 0
click at [714, 289] on label "Согласен на обработку персональных данных" at bounding box center [799, 285] width 188 height 20
click at [0, 0] on input "Согласен на обработку персональных данных" at bounding box center [0, 0] width 0 height 0
click at [714, 289] on label "Согласен на обработку персональных данных" at bounding box center [799, 285] width 188 height 20
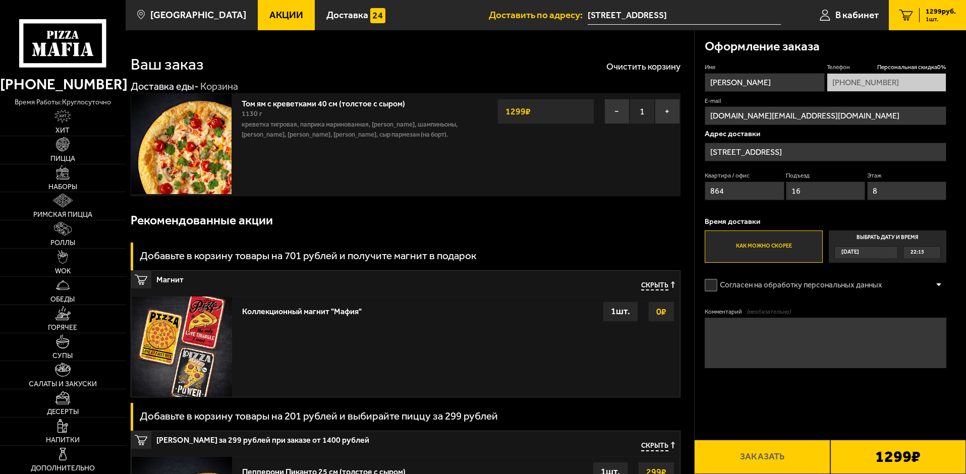
click at [0, 0] on input "Согласен на обработку персональных данных" at bounding box center [0, 0] width 0 height 0
click at [59, 236] on img at bounding box center [63, 229] width 18 height 14
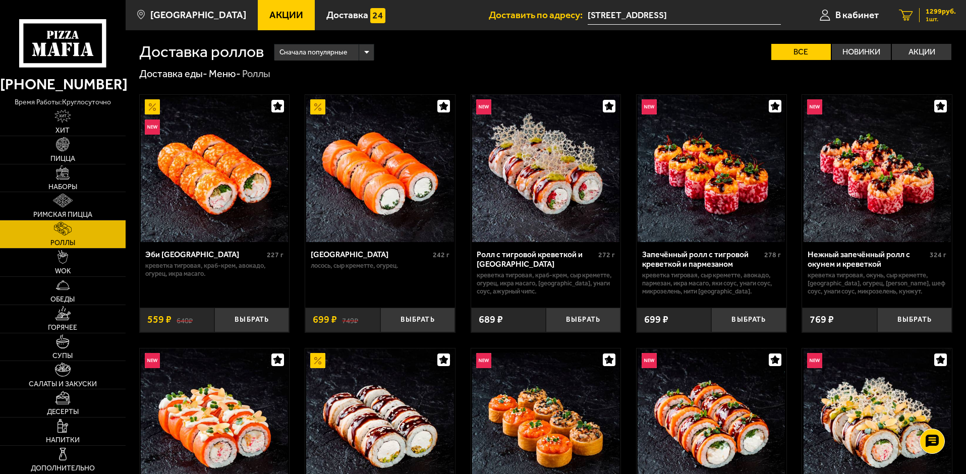
click at [940, 24] on link "1 1299 руб. 1 шт." at bounding box center [927, 15] width 77 height 30
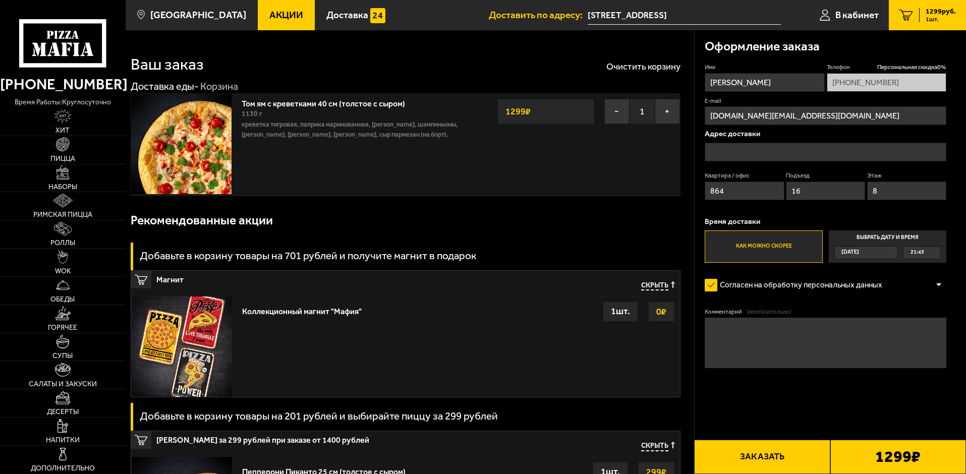
type input "[STREET_ADDRESS]"
click at [620, 110] on button "−" at bounding box center [616, 111] width 25 height 25
